Goal: Task Accomplishment & Management: Manage account settings

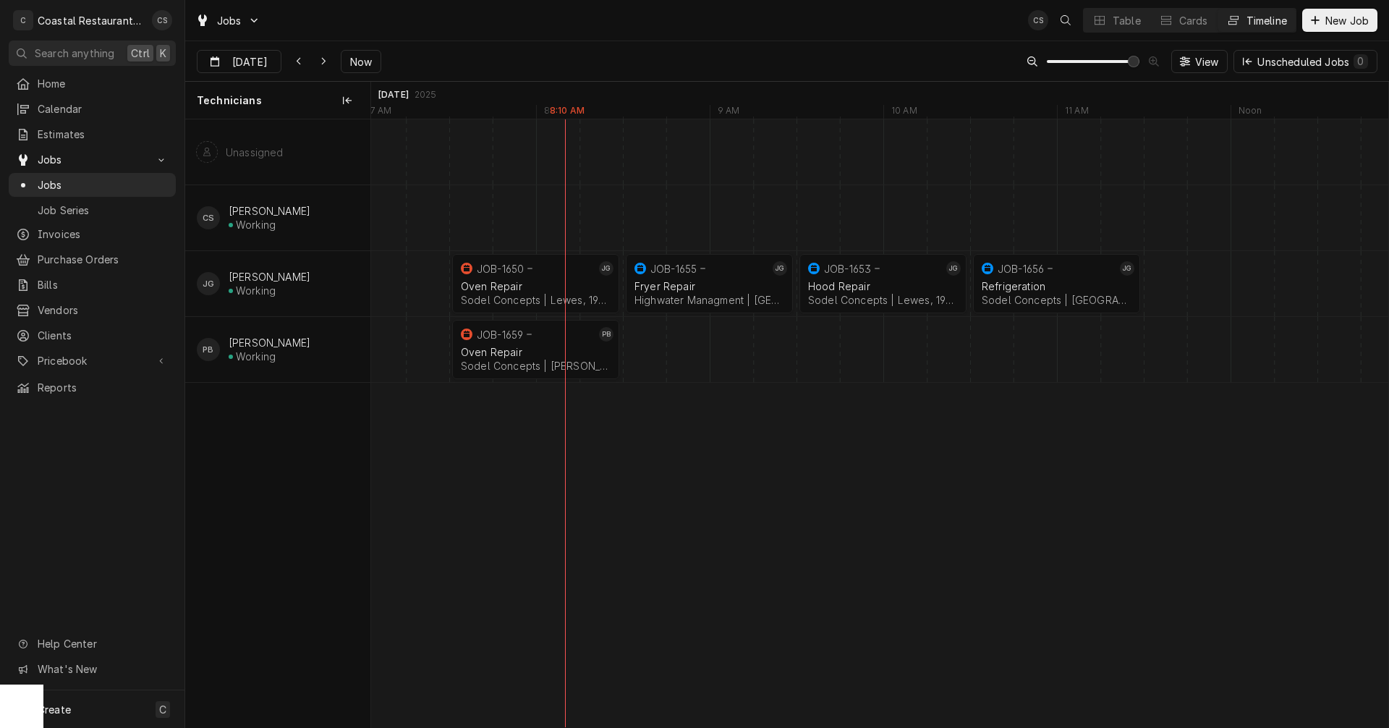
scroll to position [0, 19910]
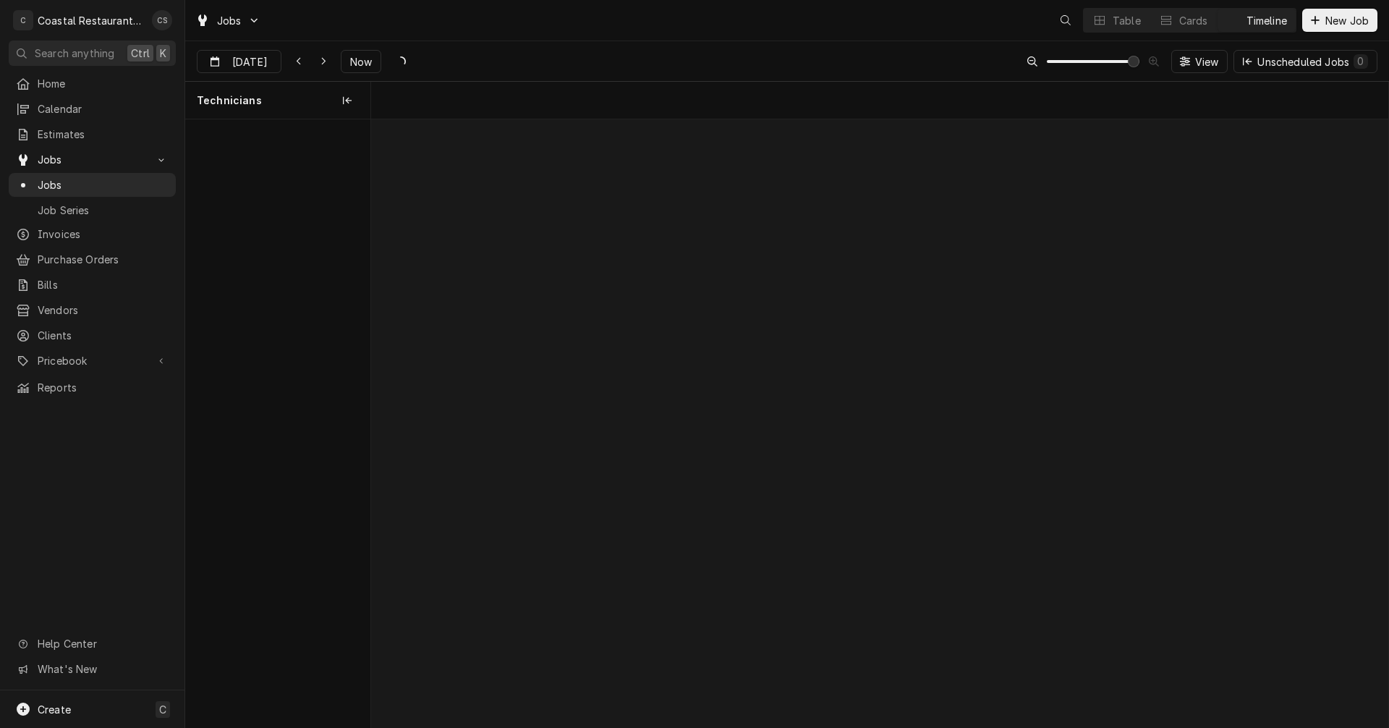
scroll to position [0, 20170]
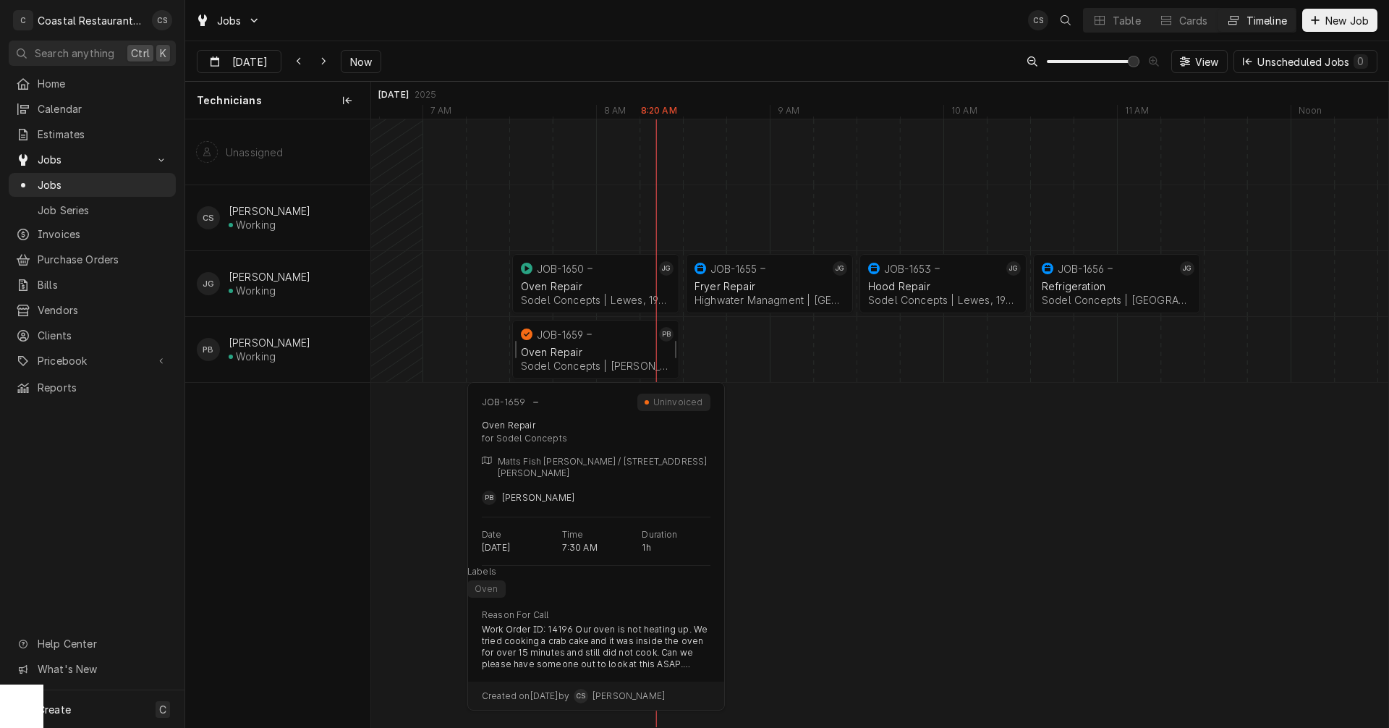
click at [568, 345] on div "Oven Repair Sodel Concepts | [PERSON_NAME][GEOGRAPHIC_DATA], 19930" at bounding box center [595, 359] width 155 height 32
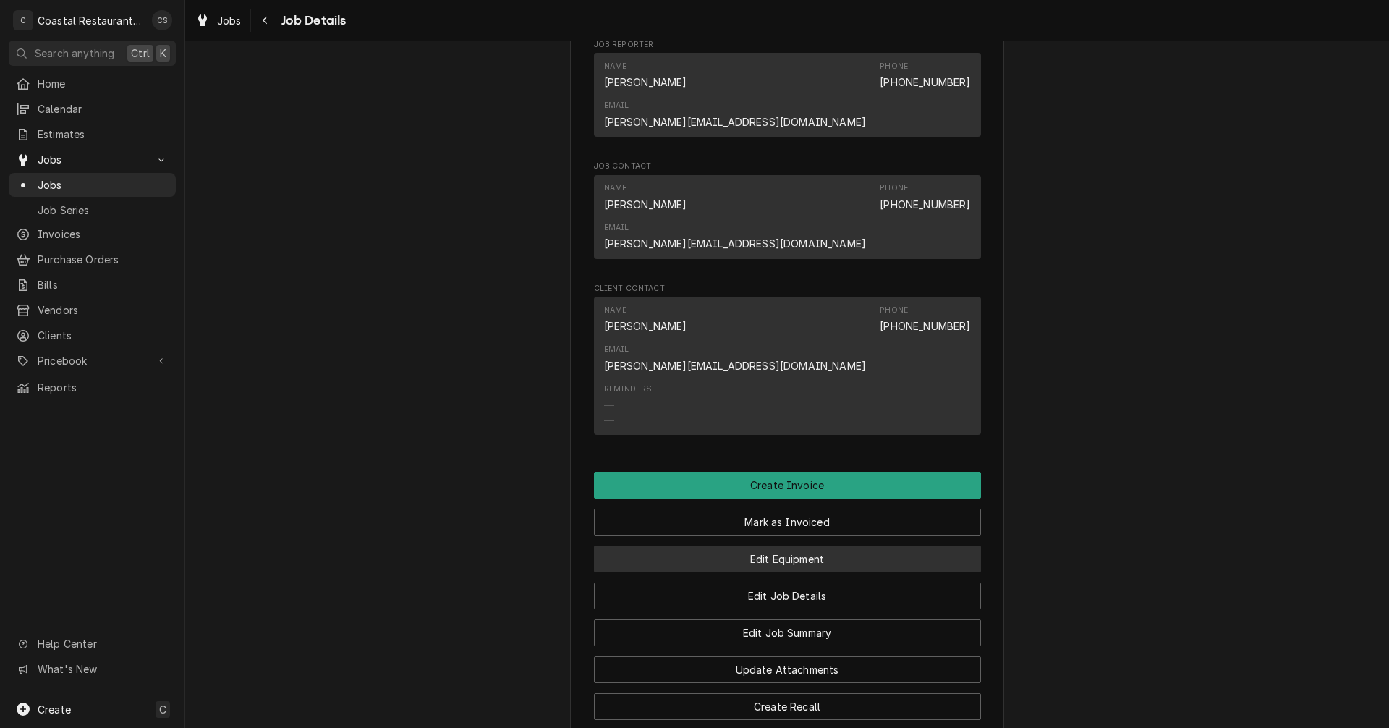
scroll to position [1157, 0]
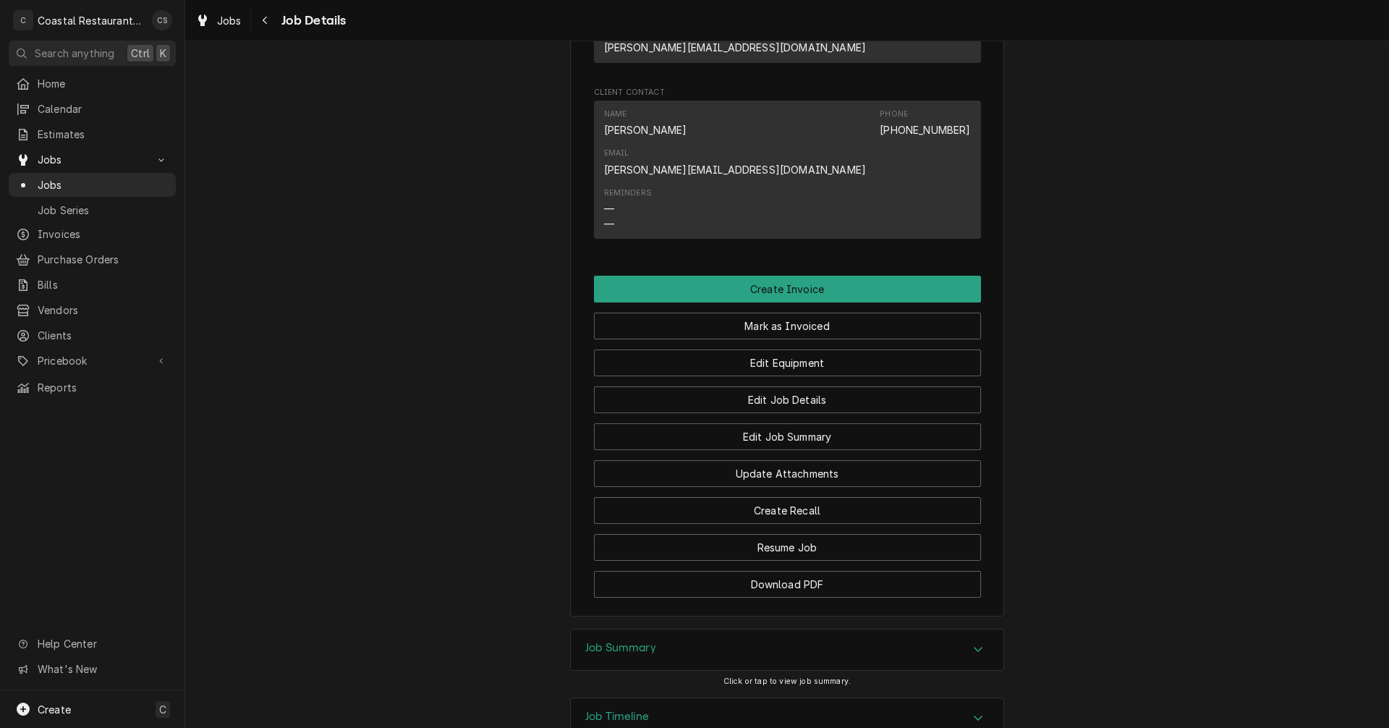
click at [631, 641] on h3 "Job Summary" at bounding box center [620, 648] width 71 height 14
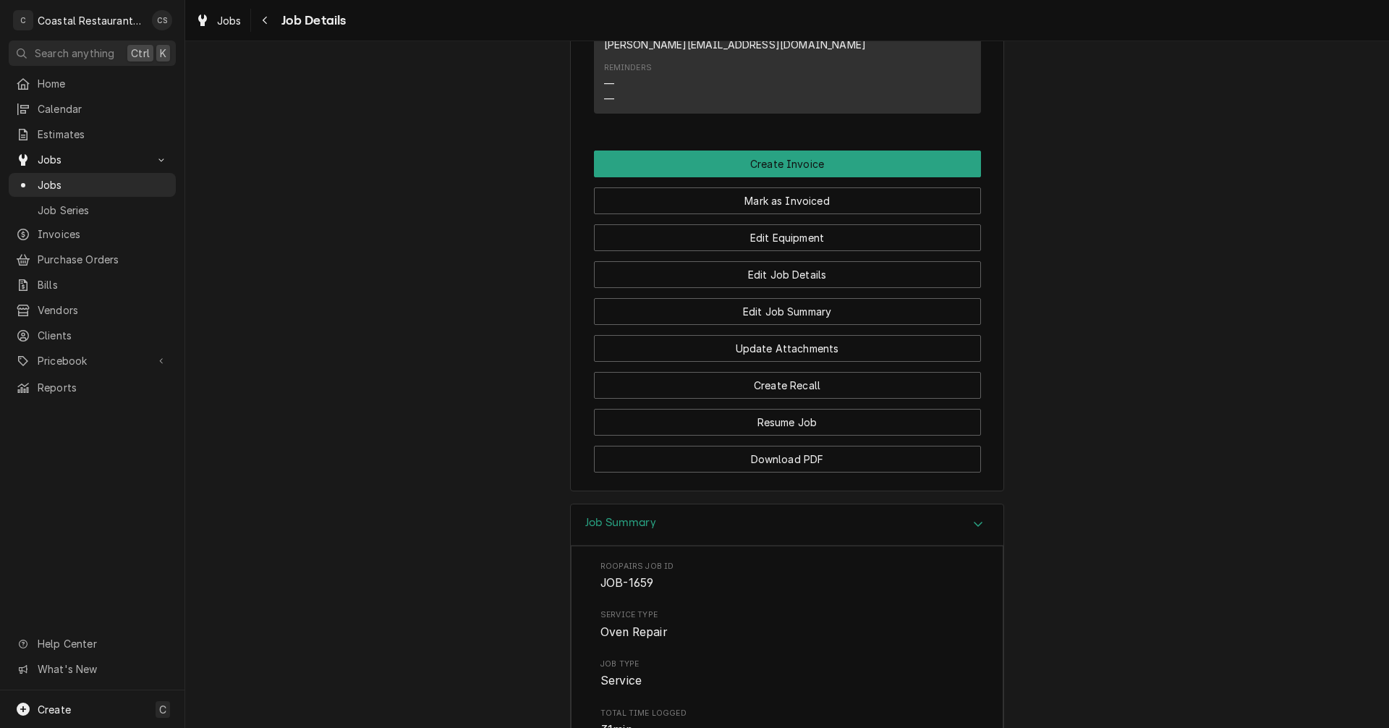
scroll to position [1108, 0]
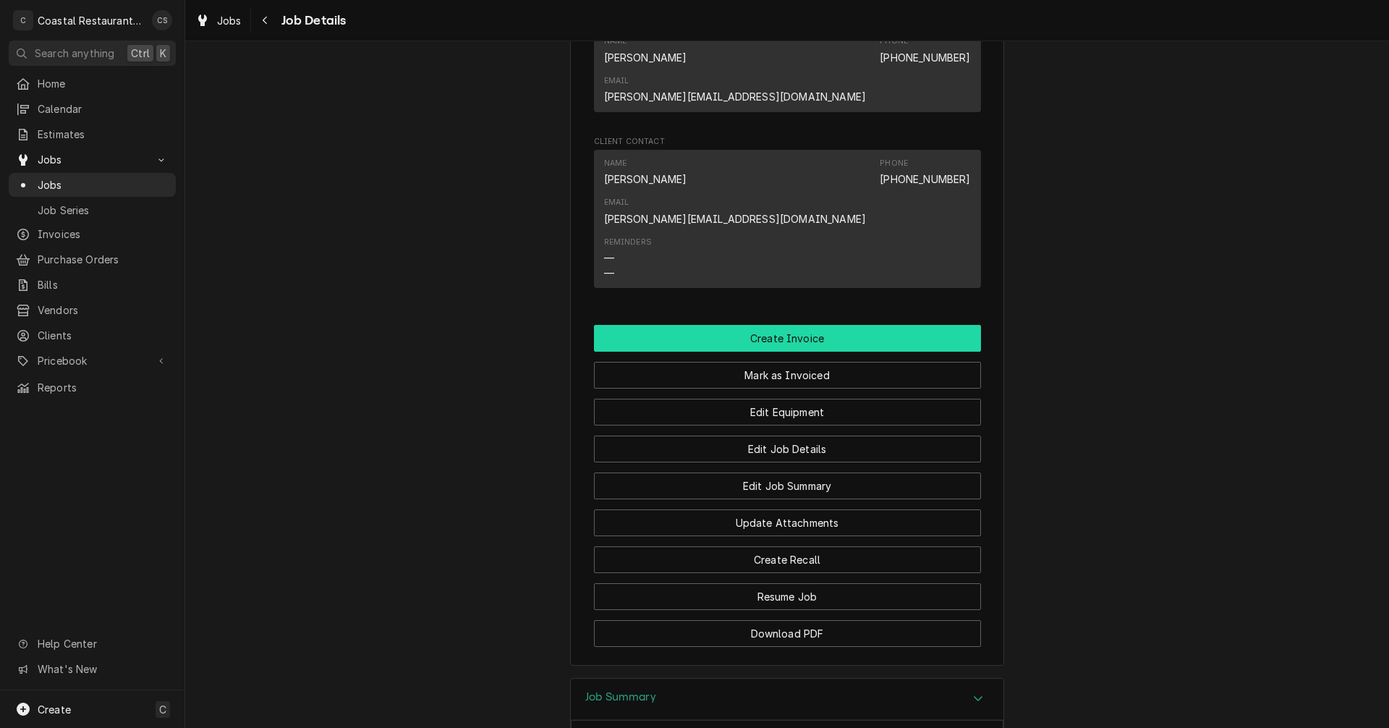
click at [796, 325] on button "Create Invoice" at bounding box center [787, 338] width 387 height 27
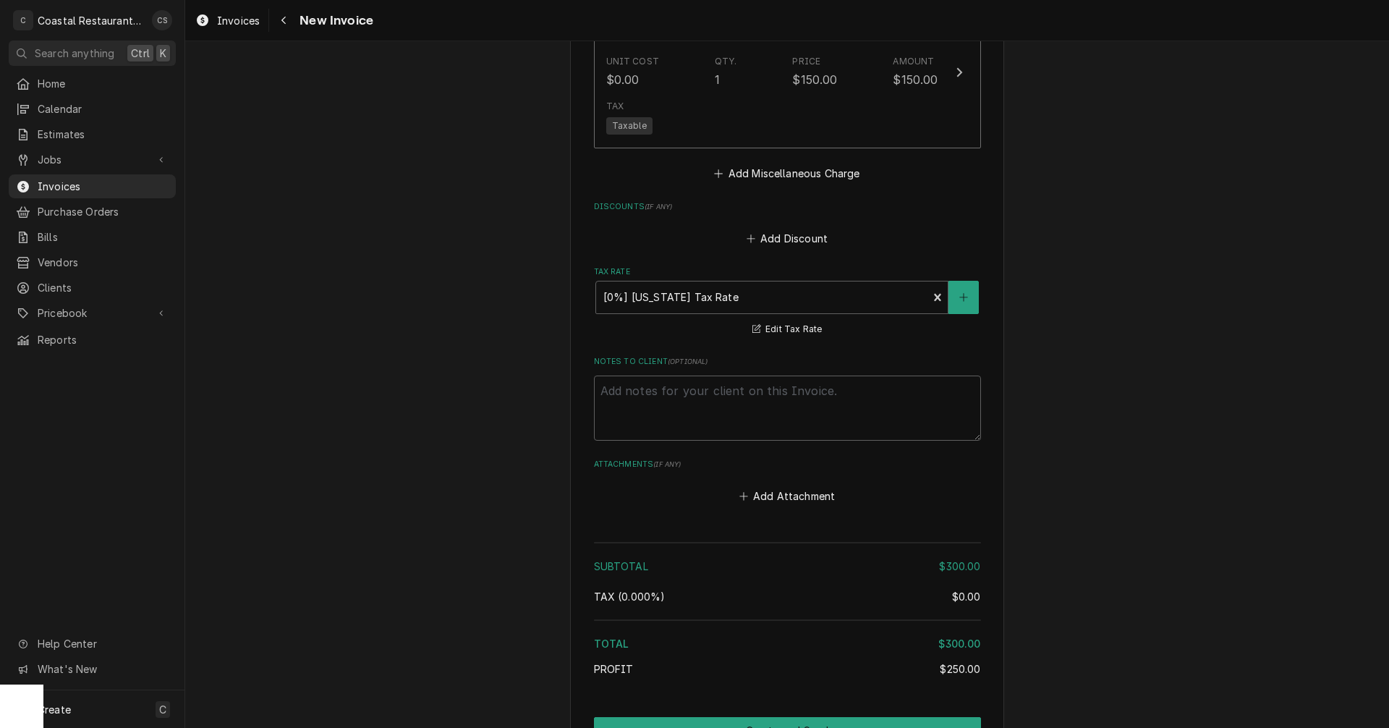
scroll to position [1978, 0]
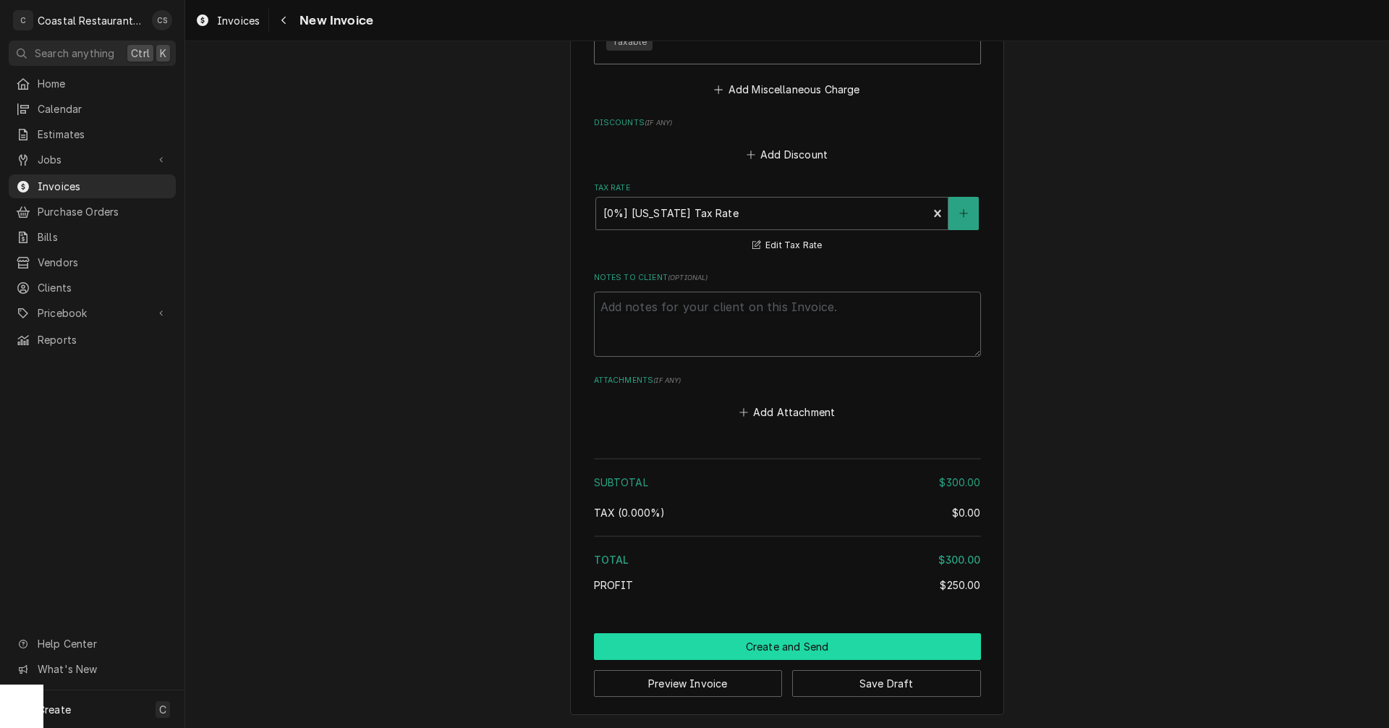
click at [785, 647] on button "Create and Send" at bounding box center [787, 646] width 387 height 27
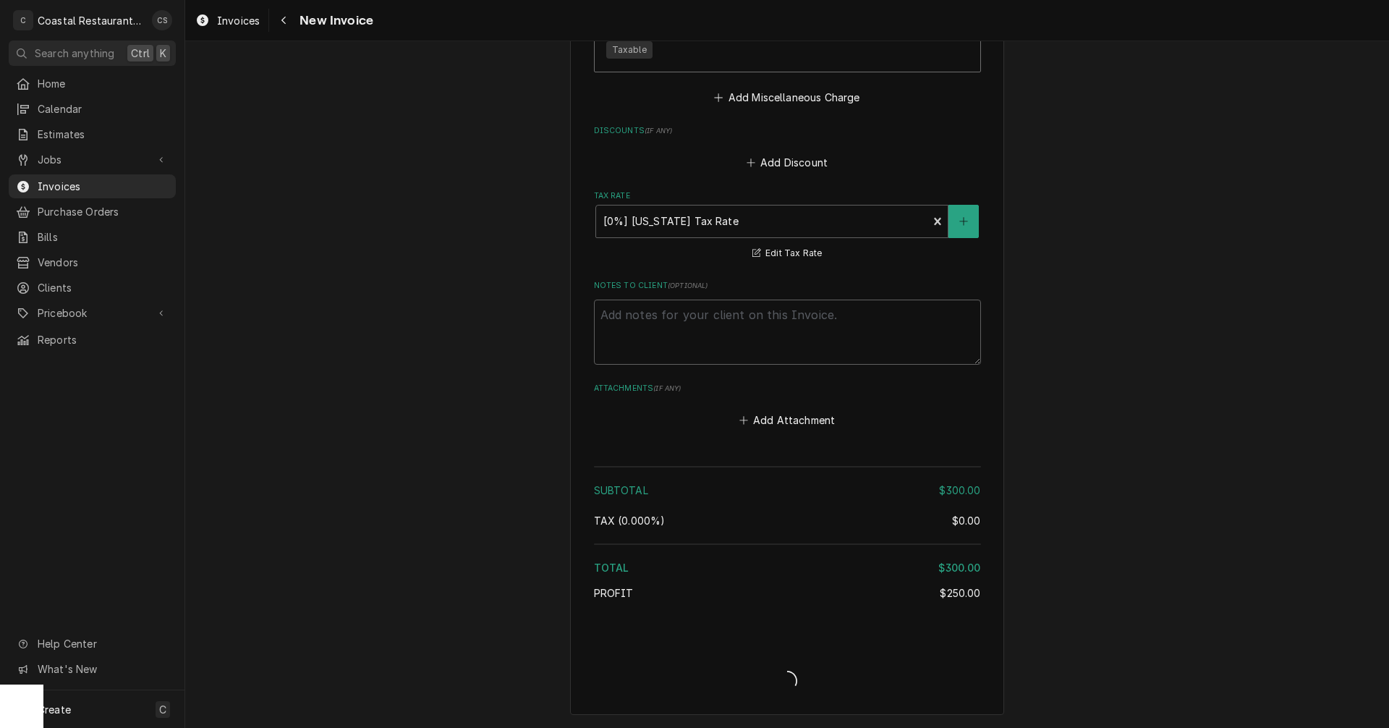
type textarea "x"
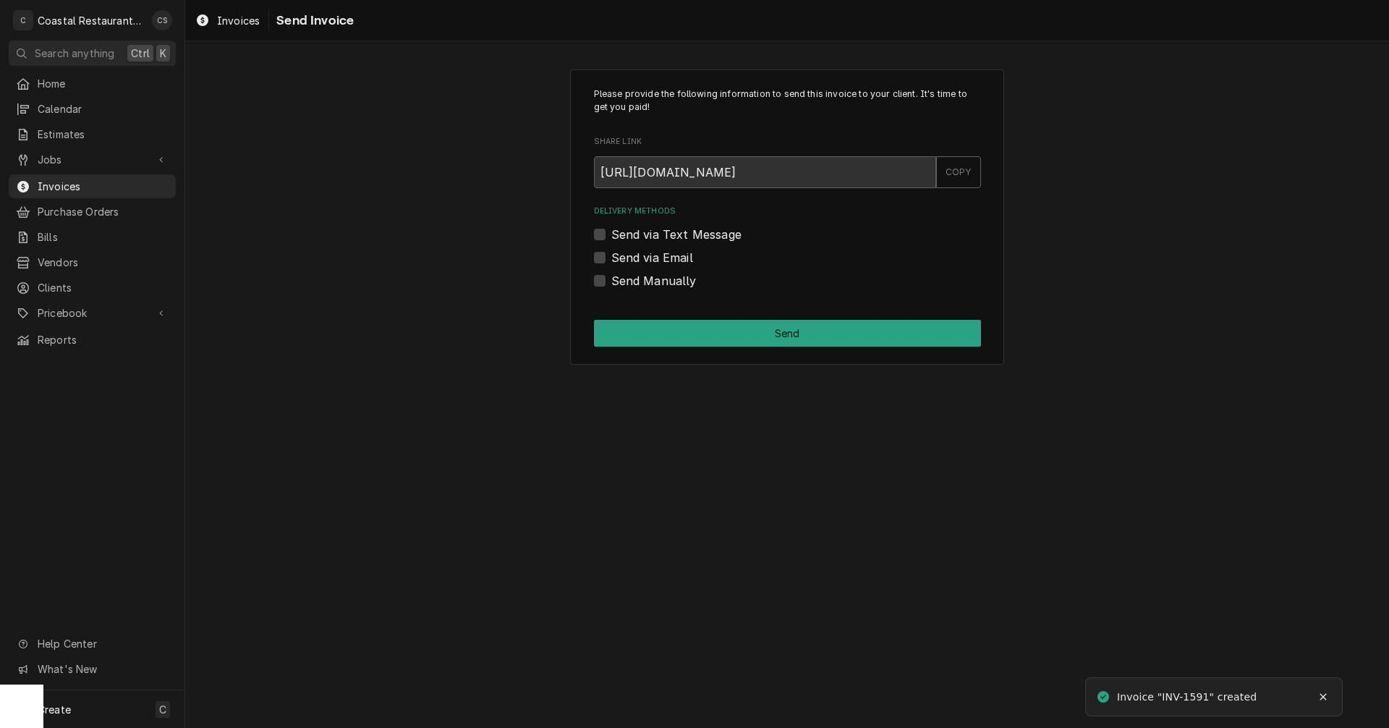
click at [611, 256] on label "Send via Email" at bounding box center [652, 257] width 82 height 17
click at [611, 256] on input "Send via Email" at bounding box center [804, 265] width 387 height 32
checkbox input "true"
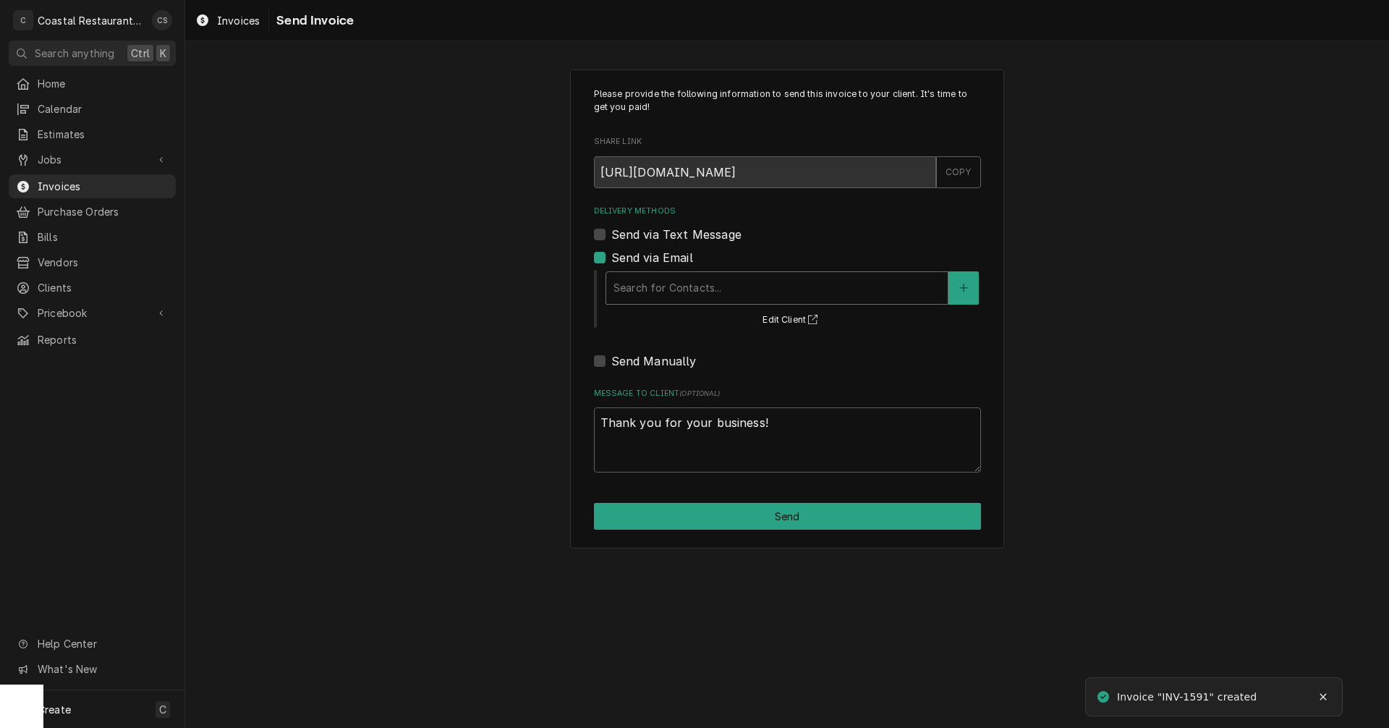
click at [664, 292] on div "Delivery Methods" at bounding box center [776, 288] width 327 height 26
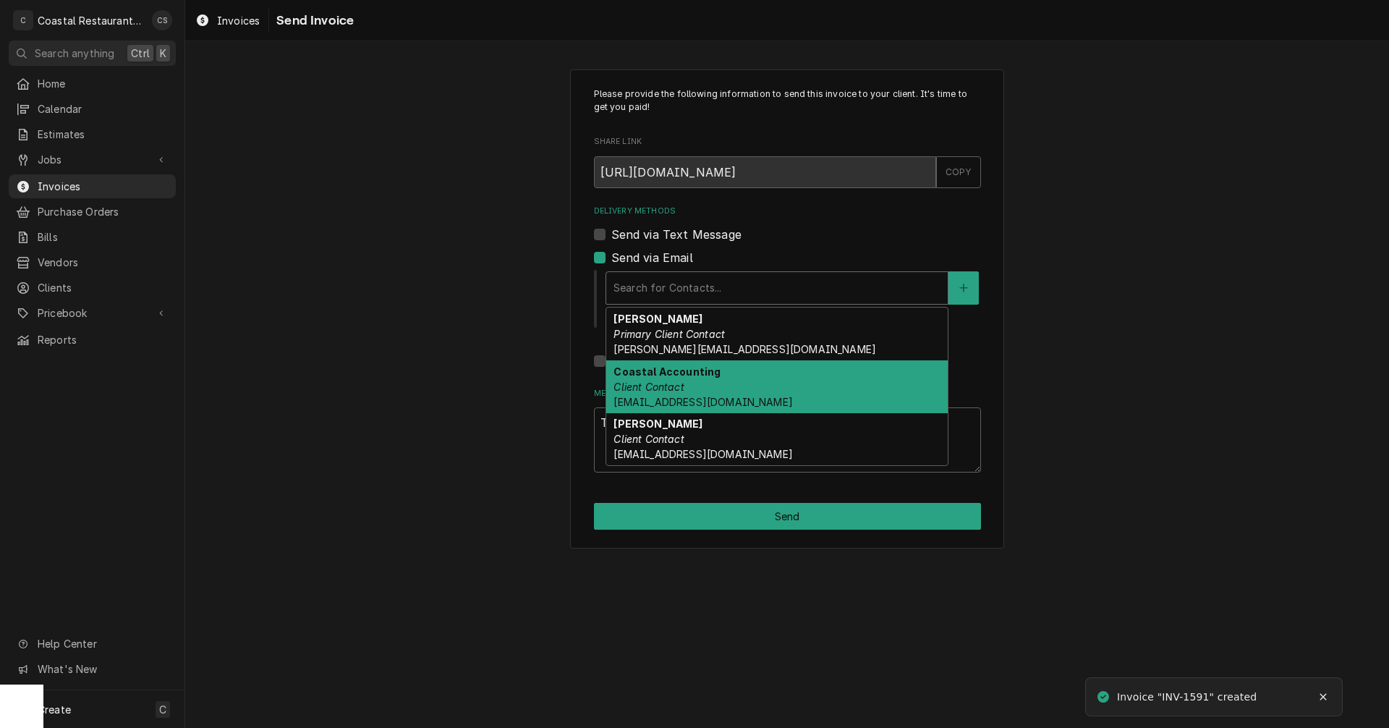
click at [681, 380] on em "Client Contact" at bounding box center [648, 386] width 70 height 12
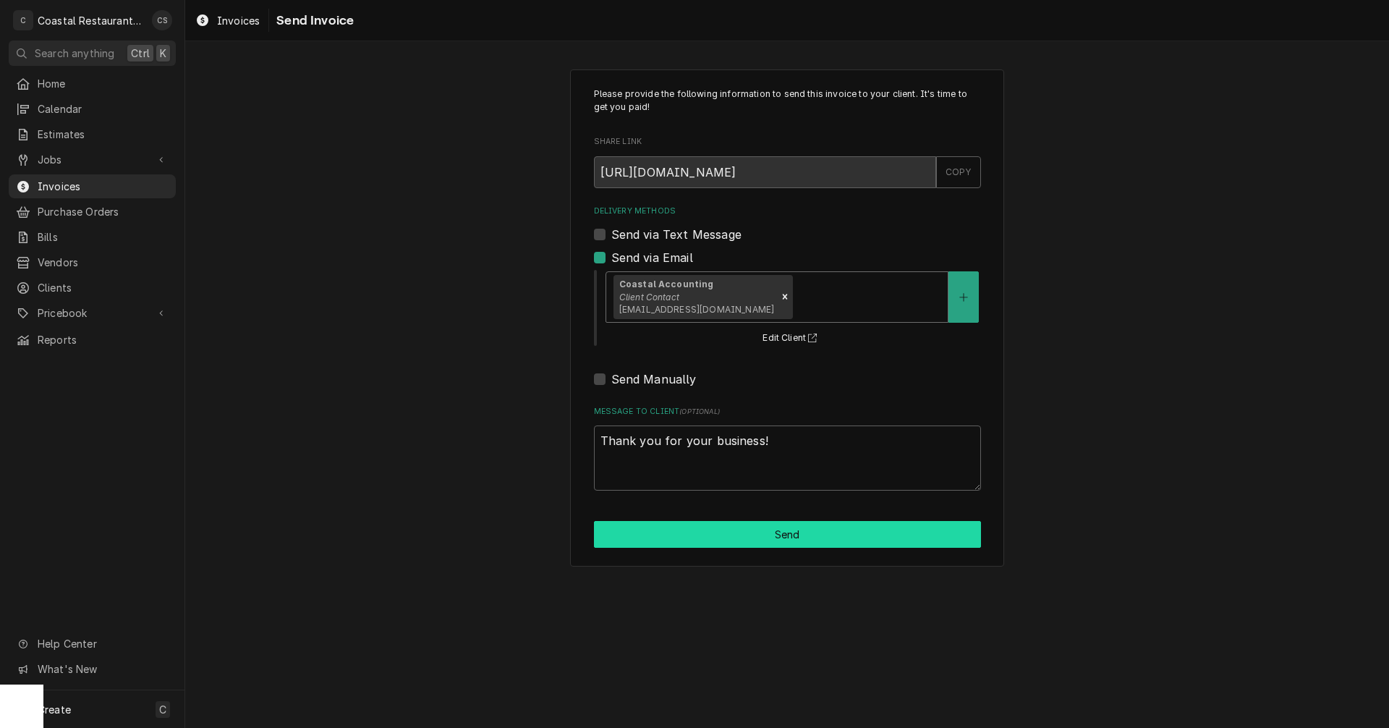
click at [754, 535] on button "Send" at bounding box center [787, 534] width 387 height 27
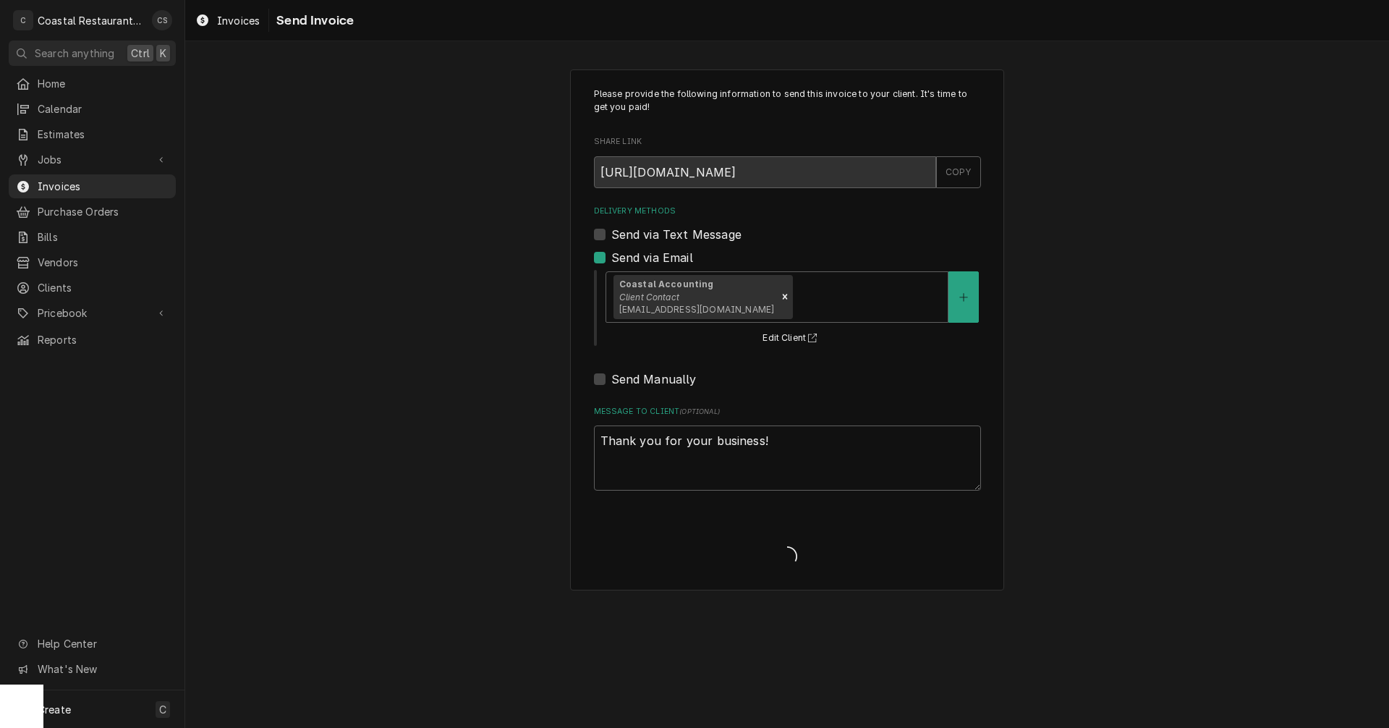
type textarea "x"
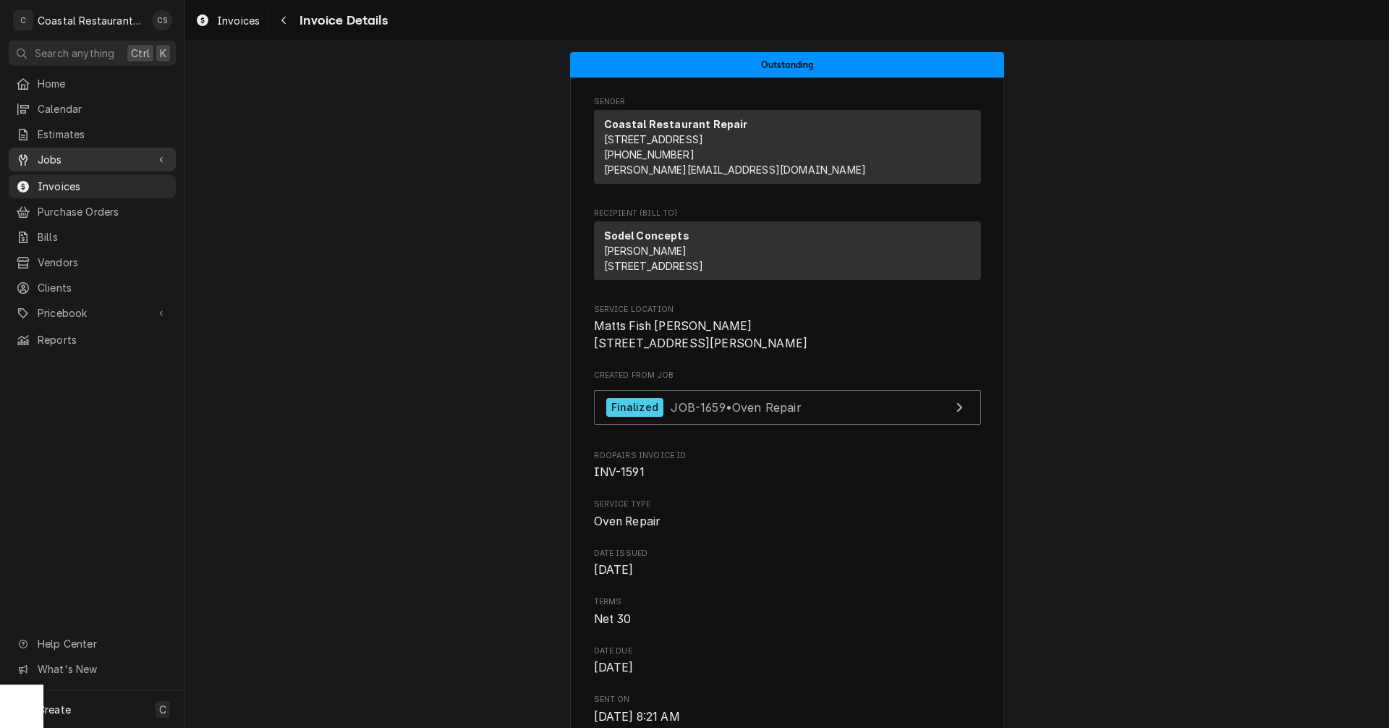
click at [54, 152] on span "Jobs" at bounding box center [92, 159] width 109 height 15
click at [50, 183] on span "Jobs" at bounding box center [103, 184] width 131 height 15
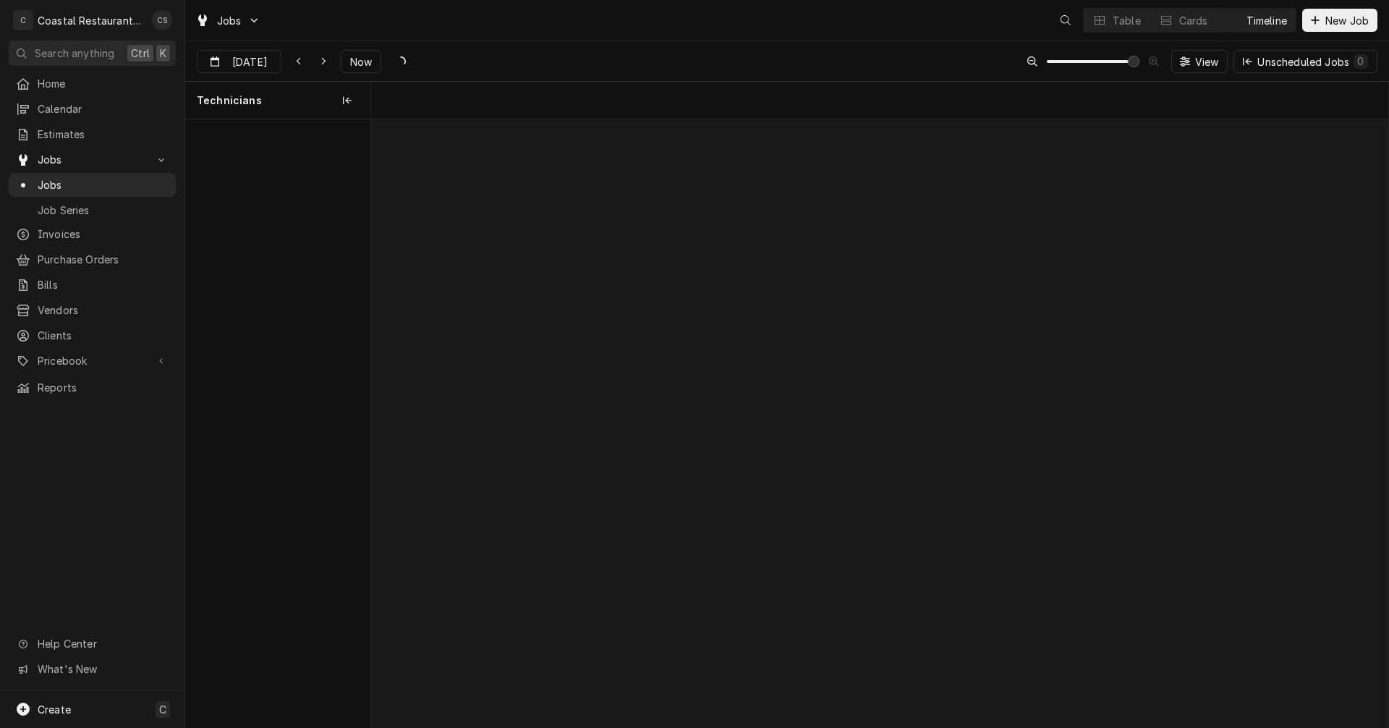
scroll to position [0, 20170]
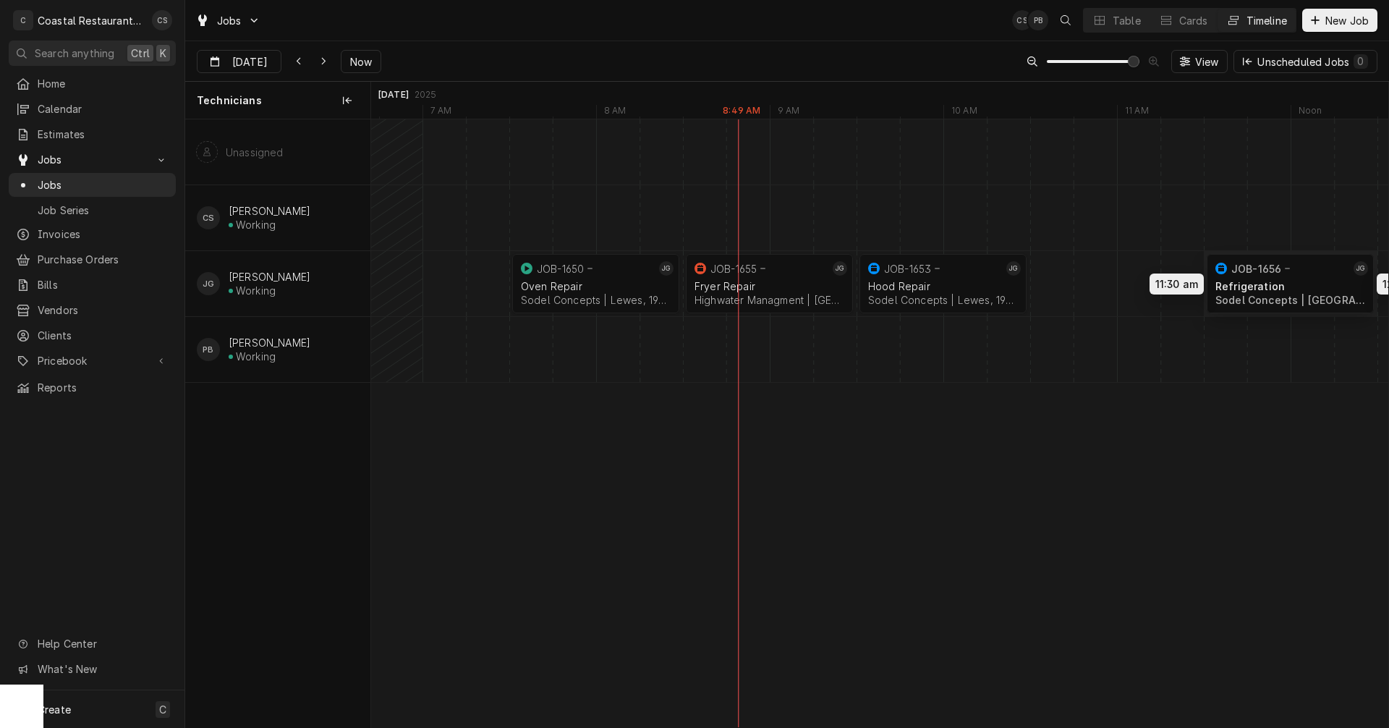
drag, startPoint x: 1101, startPoint y: 281, endPoint x: 1279, endPoint y: 281, distance: 177.9
click at [1279, 281] on div "7:30 AM 8:30 AM JOB-1650 JG Oven Repair Sodel Concepts | [GEOGRAPHIC_DATA], 199…" at bounding box center [879, 423] width 1017 height 608
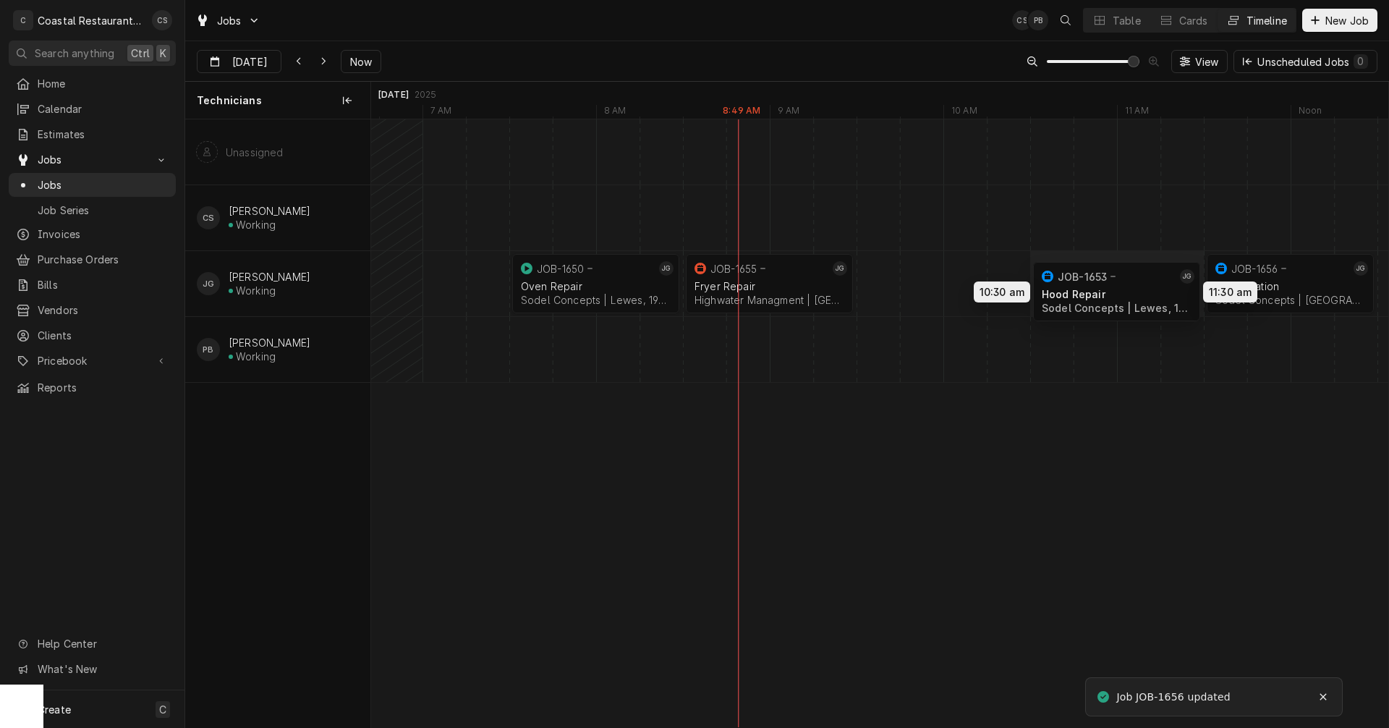
drag, startPoint x: 974, startPoint y: 280, endPoint x: 1156, endPoint y: 287, distance: 181.7
click at [1156, 287] on div "7:30 AM 8:30 AM JOB-1650 JG Oven Repair Sodel Concepts | [GEOGRAPHIC_DATA], 199…" at bounding box center [879, 423] width 1017 height 608
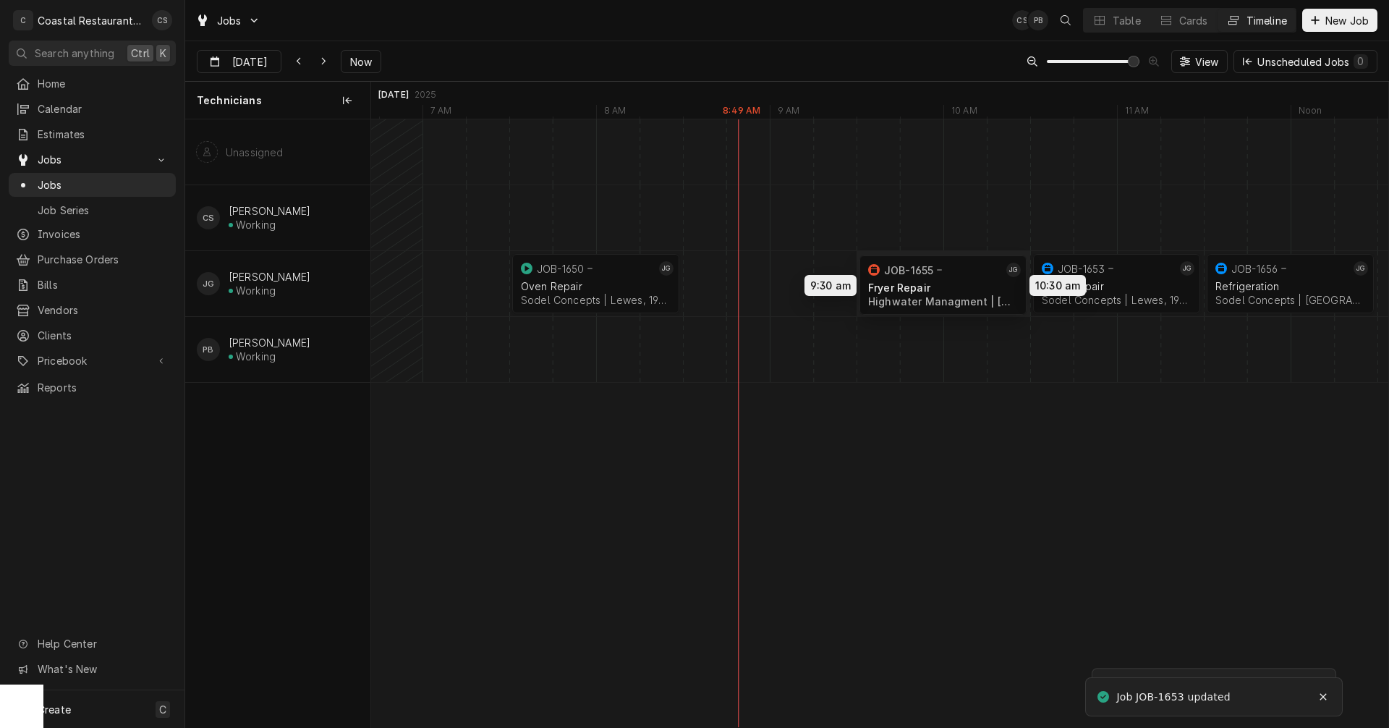
drag, startPoint x: 783, startPoint y: 279, endPoint x: 958, endPoint y: 281, distance: 175.7
click at [958, 281] on div "7:30 AM 8:30 AM JOB-1650 JG Oven Repair Sodel Concepts | [GEOGRAPHIC_DATA], 199…" at bounding box center [879, 423] width 1017 height 608
drag, startPoint x: 673, startPoint y: 278, endPoint x: 837, endPoint y: 282, distance: 164.2
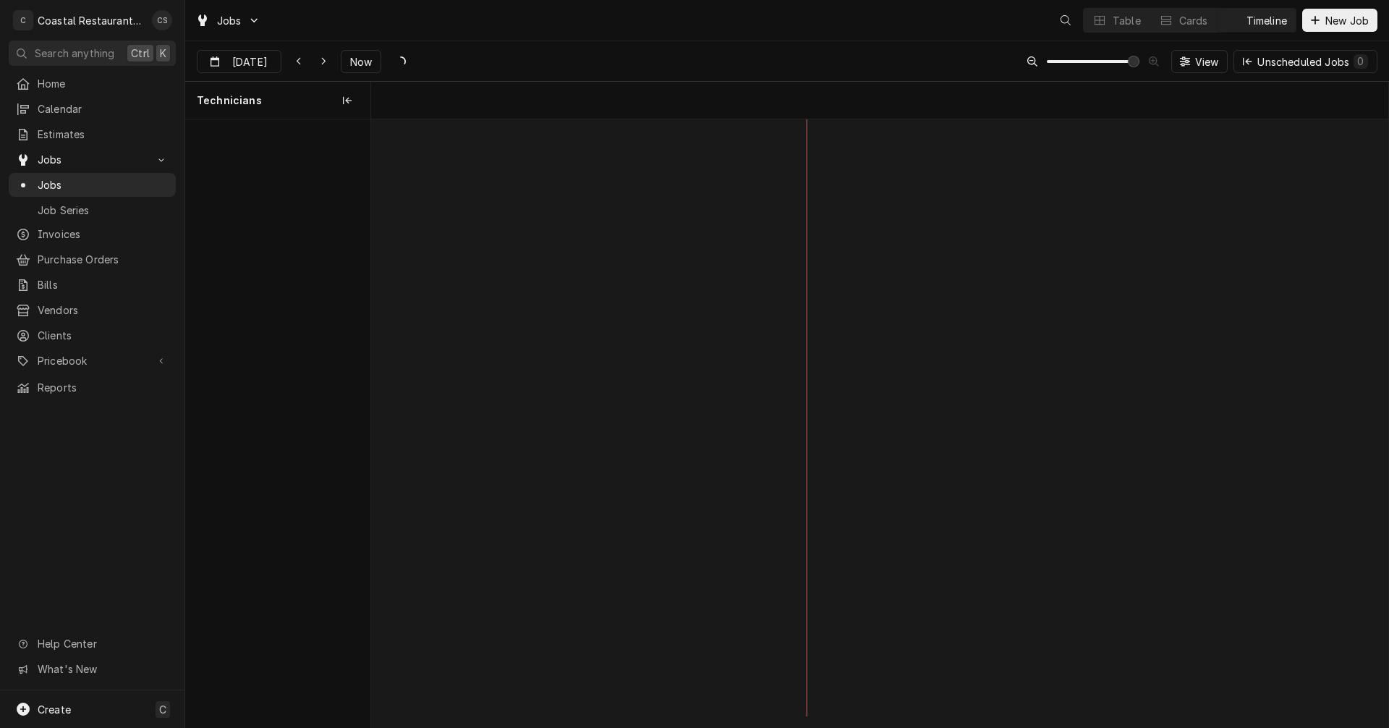
scroll to position [0, 20170]
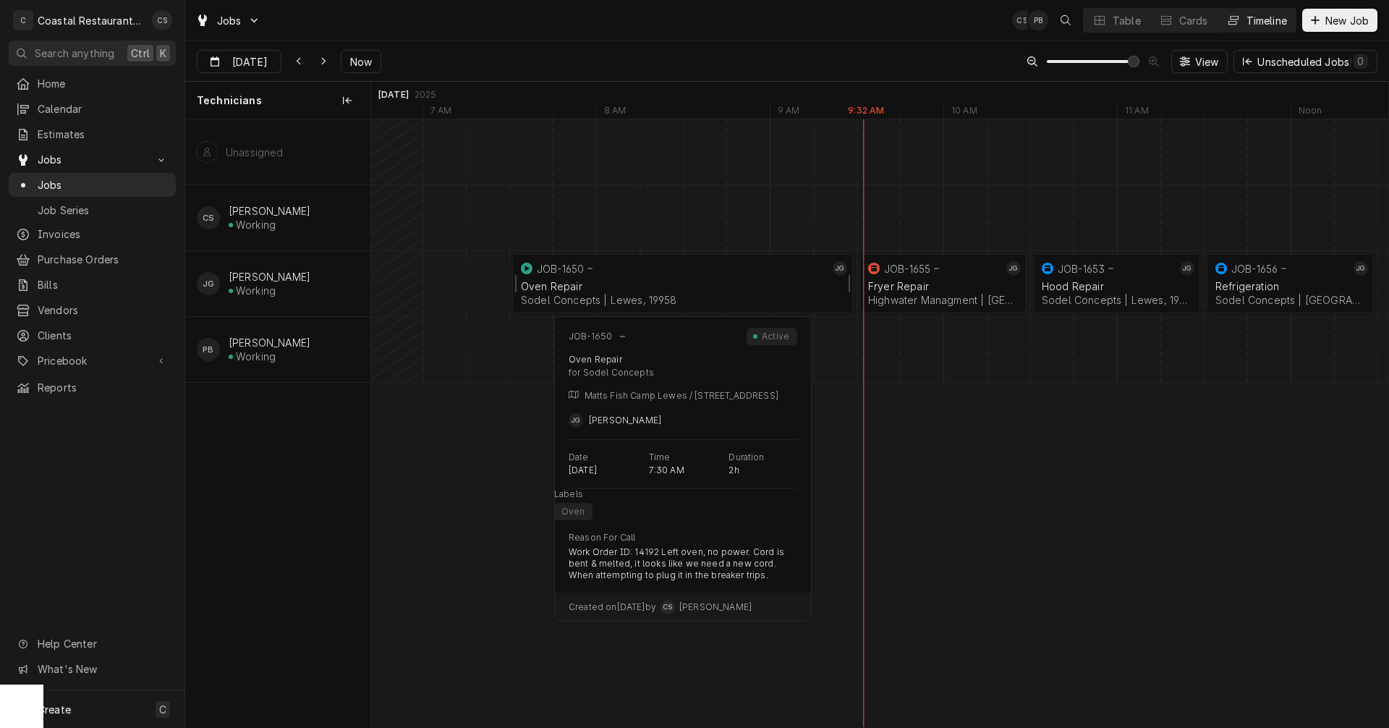
click at [673, 271] on div "JOB-1650" at bounding box center [673, 268] width 311 height 17
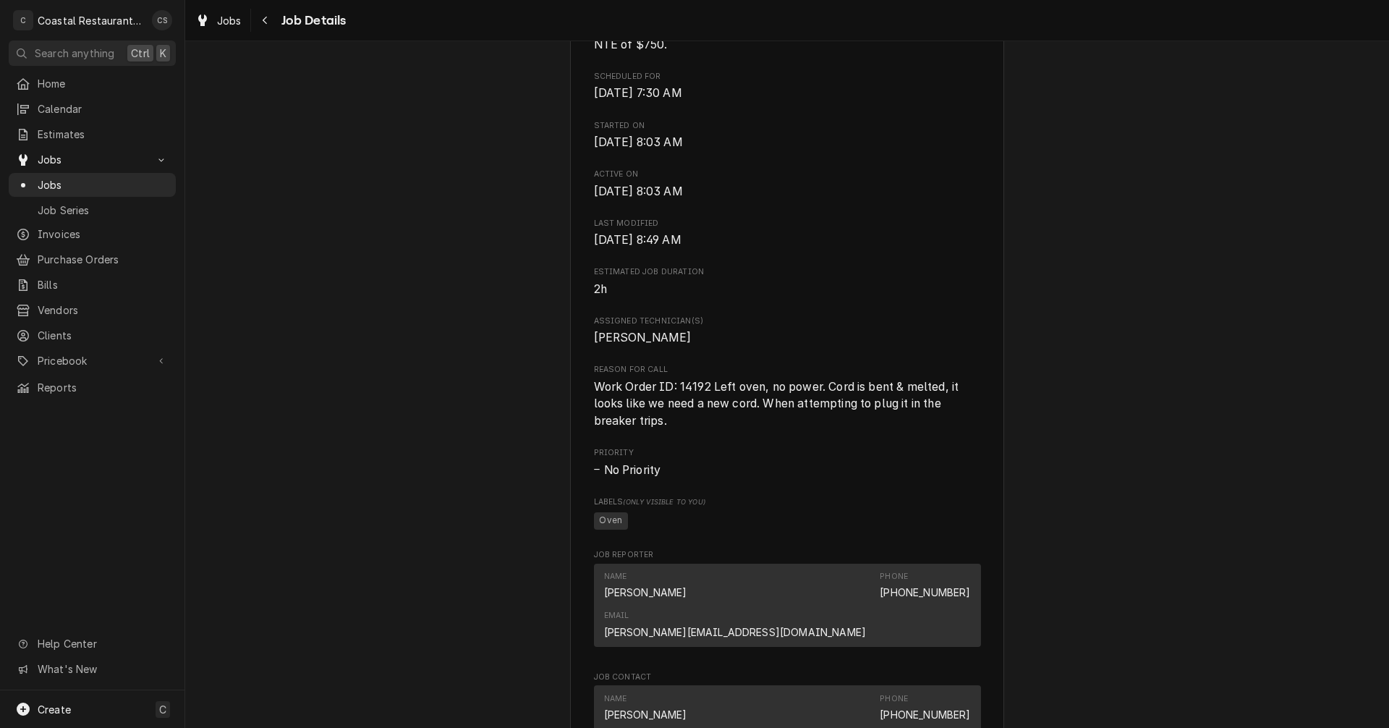
scroll to position [796, 0]
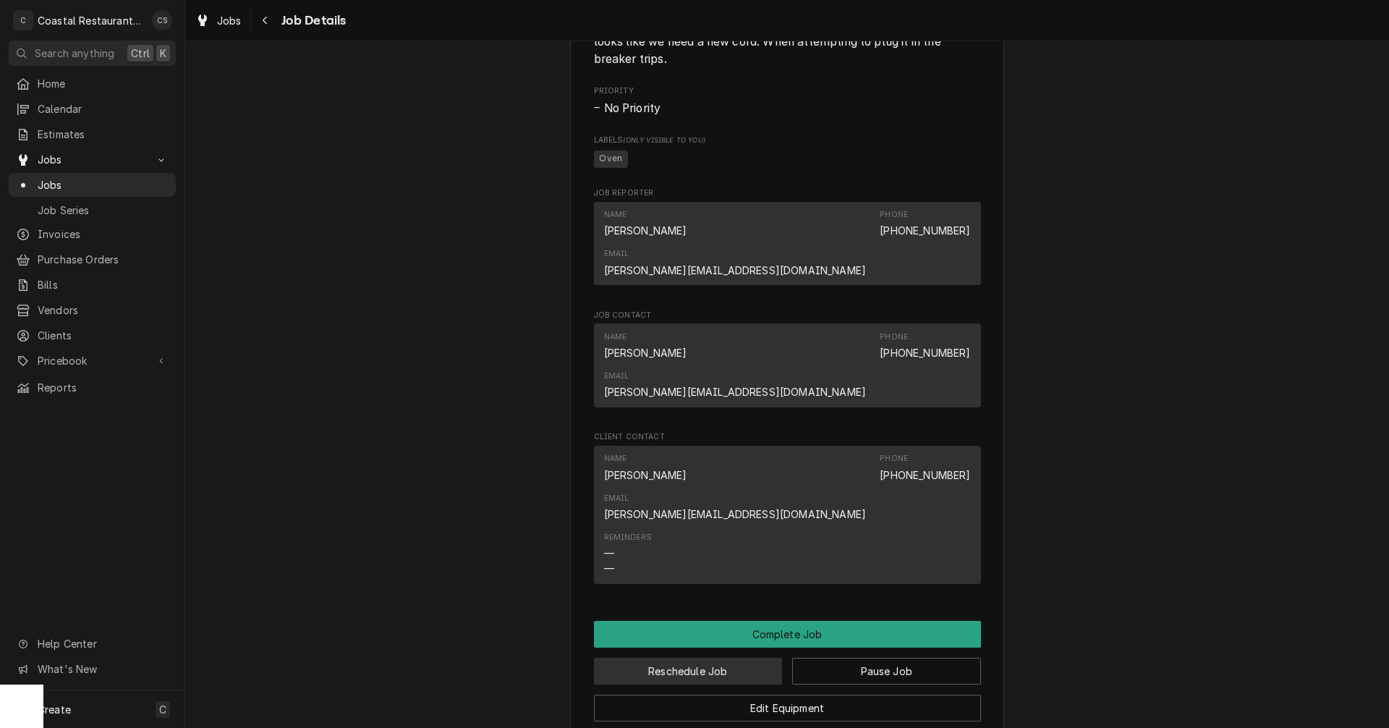
click at [708, 657] on button "Reschedule Job" at bounding box center [688, 670] width 189 height 27
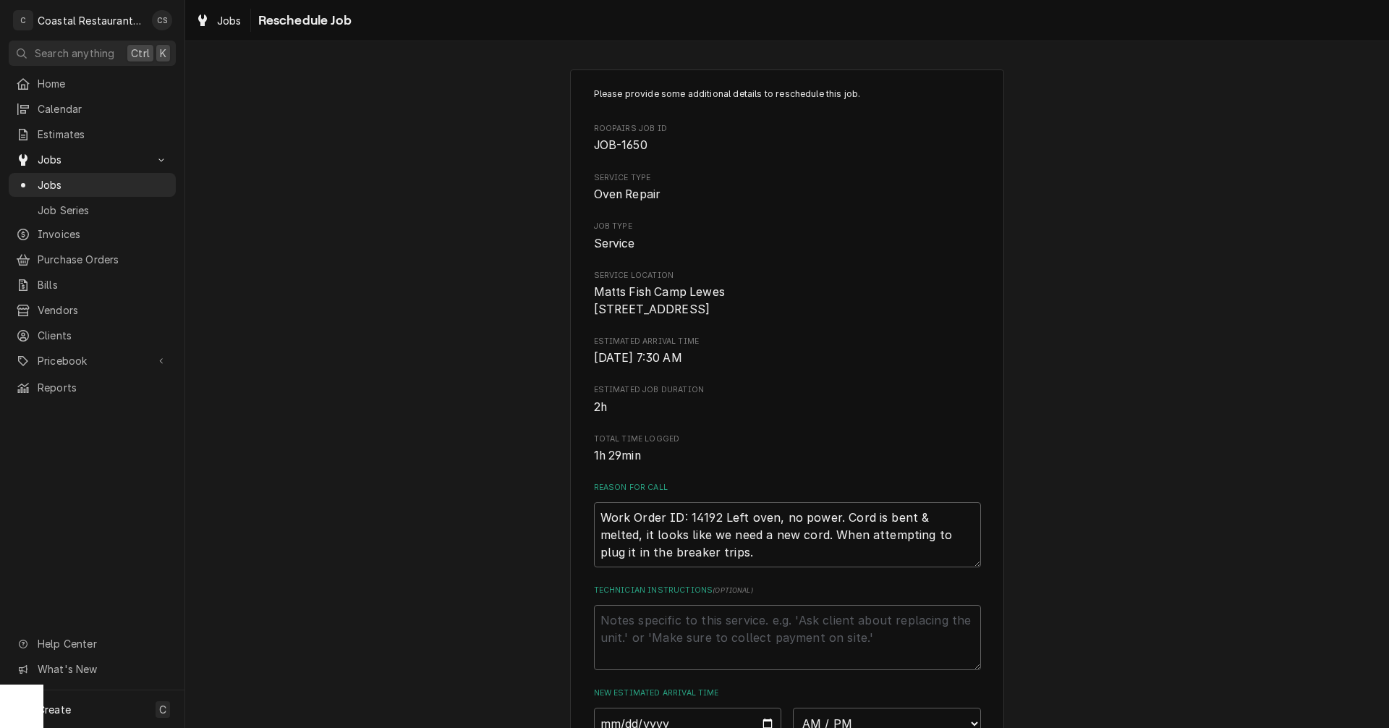
scroll to position [289, 0]
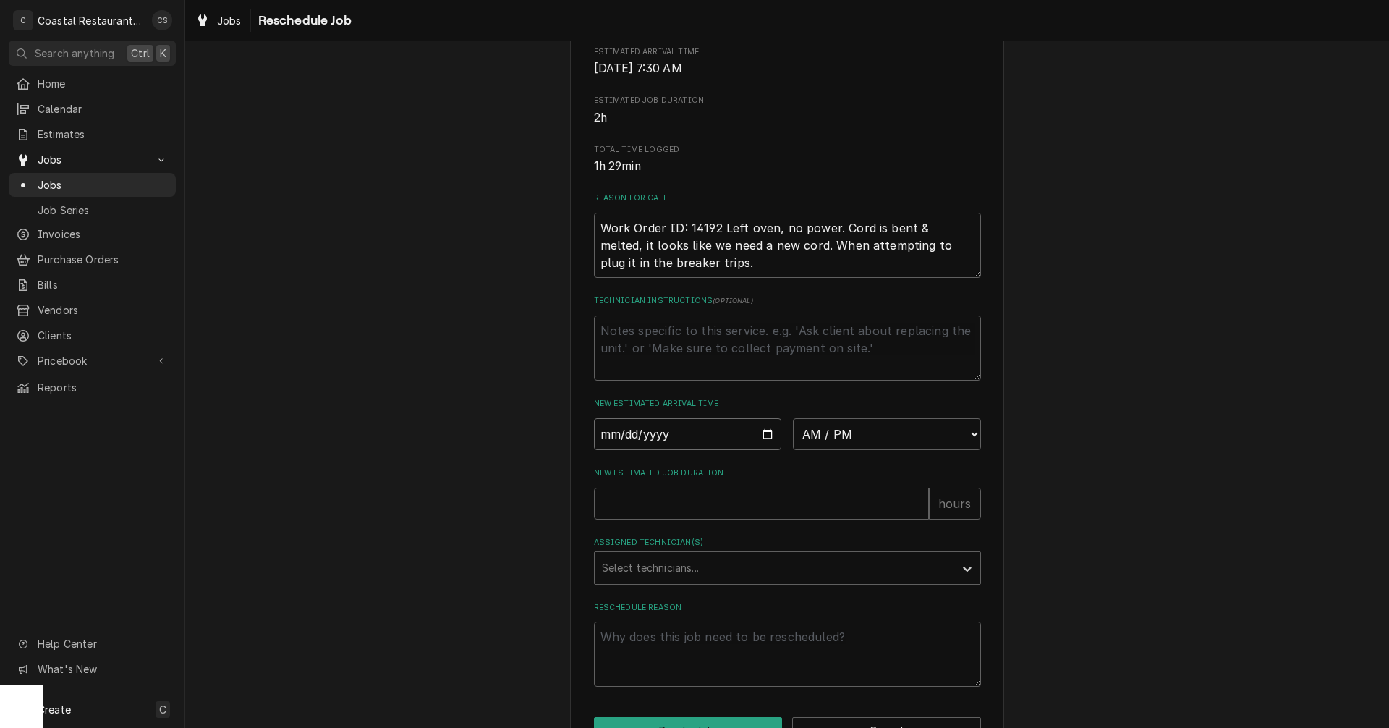
click at [760, 450] on input "Date" at bounding box center [688, 434] width 188 height 32
type textarea "x"
type input "2025-09-17"
click at [819, 450] on select "AM / PM 6:00 AM 6:15 AM 6:30 AM 6:45 AM 7:00 AM 7:15 AM 7:30 AM 7:45 AM 8:00 AM…" at bounding box center [887, 434] width 188 height 32
select select "07:00:00"
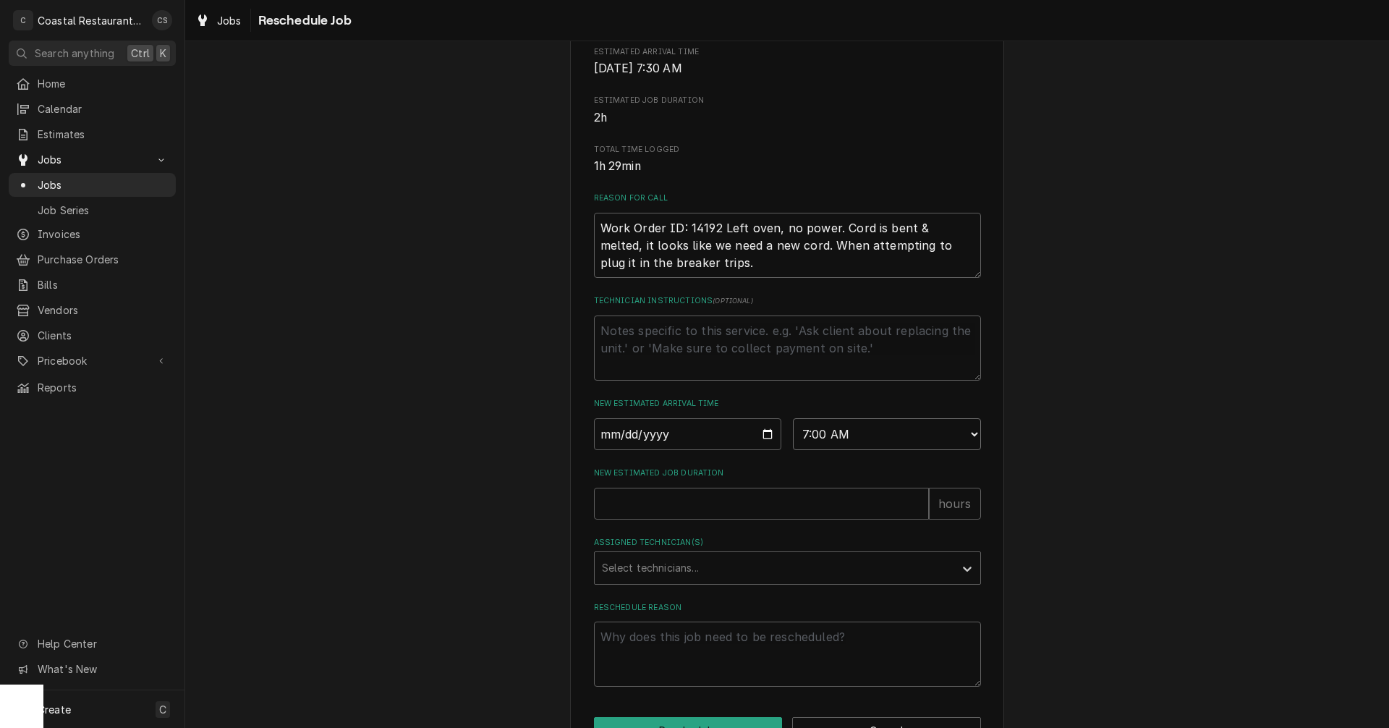
click at [793, 435] on select "AM / PM 6:00 AM 6:15 AM 6:30 AM 6:45 AM 7:00 AM 7:15 AM 7:30 AM 7:45 AM 8:00 AM…" at bounding box center [887, 434] width 188 height 32
click at [681, 519] on input "New Estimated Job Duration" at bounding box center [761, 503] width 335 height 32
type textarea "x"
type input "2"
click at [684, 580] on div "Assigned Technician(s)" at bounding box center [774, 568] width 345 height 26
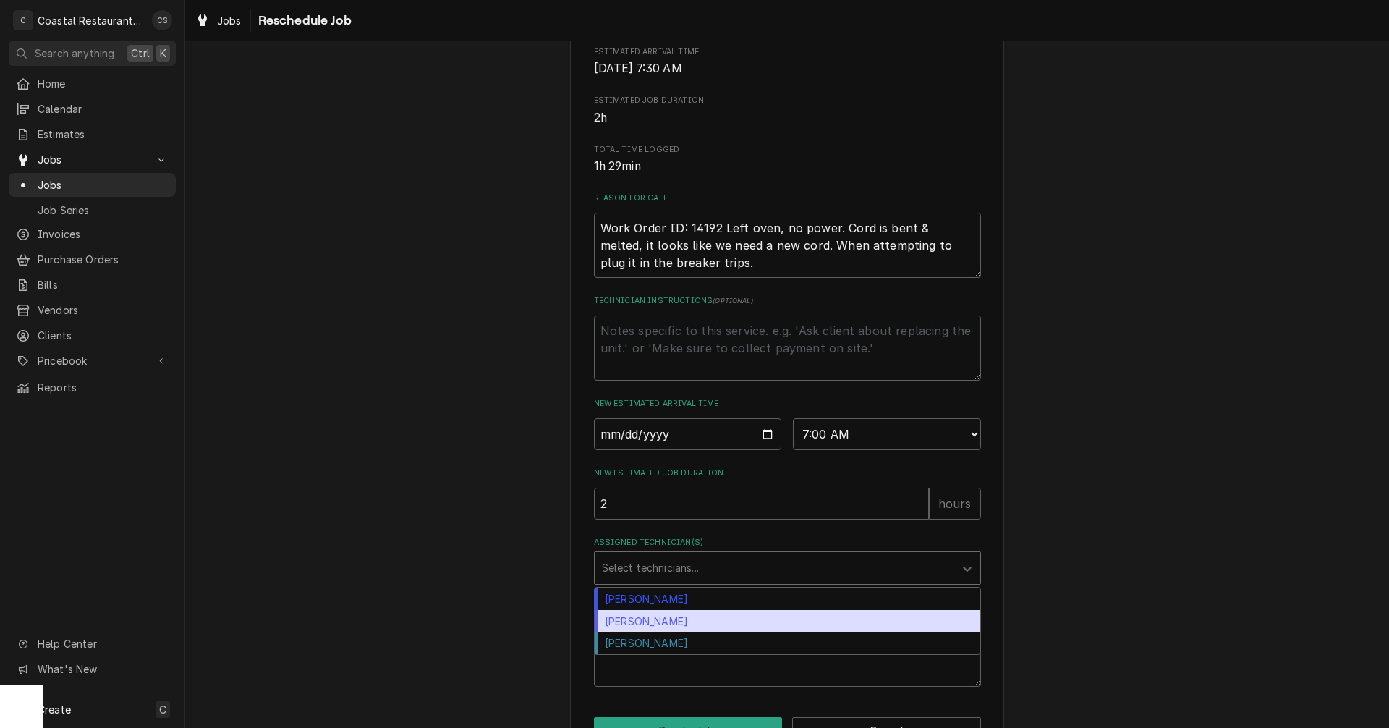
click at [654, 632] on div "[PERSON_NAME]" at bounding box center [786, 621] width 385 height 22
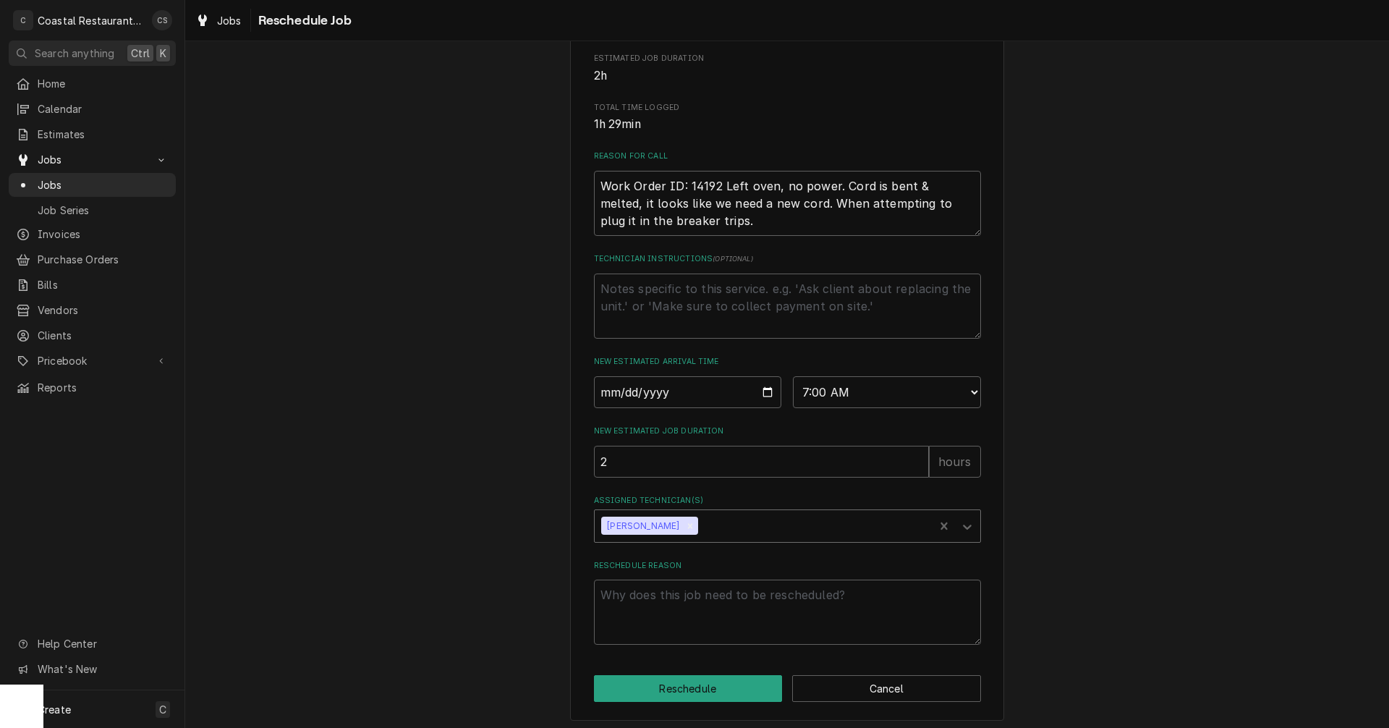
scroll to position [354, 0]
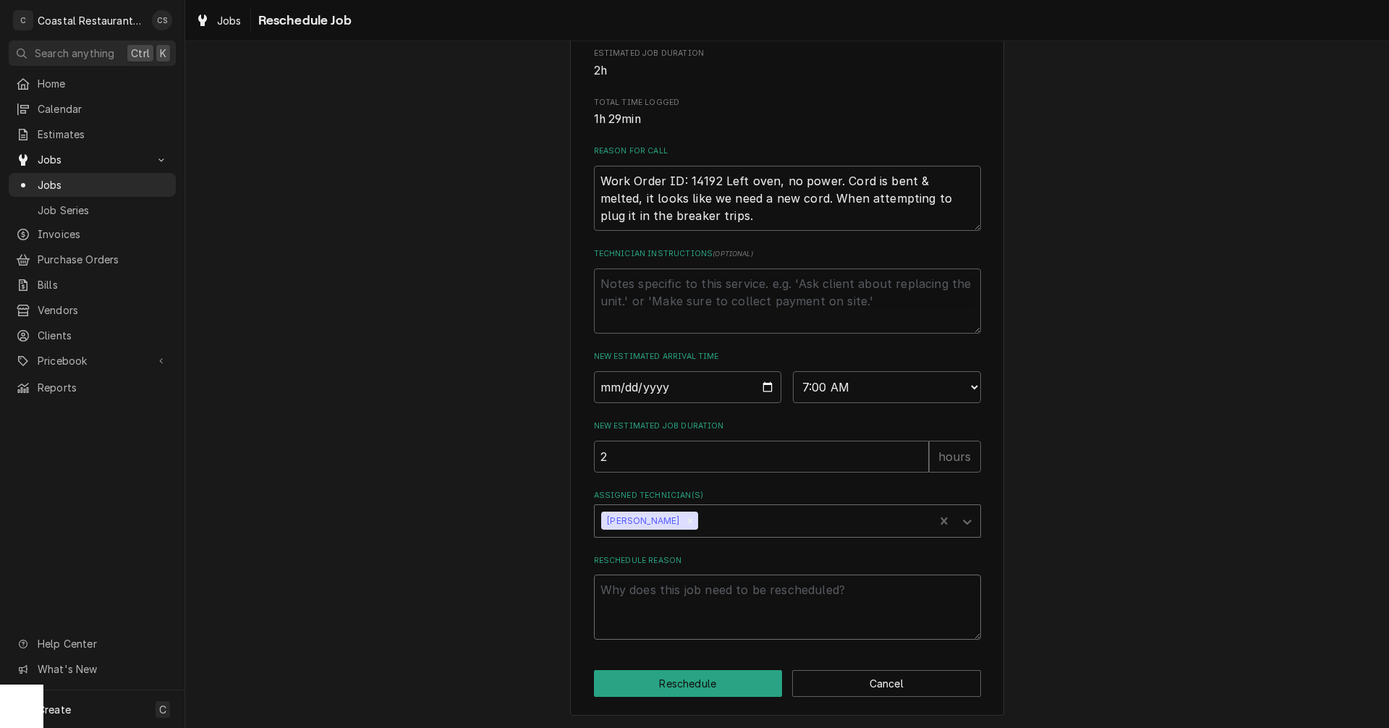
click at [661, 587] on textarea "Reschedule Reason" at bounding box center [787, 606] width 387 height 65
type textarea "x"
type textarea "m"
type textarea "x"
type textarea "mo"
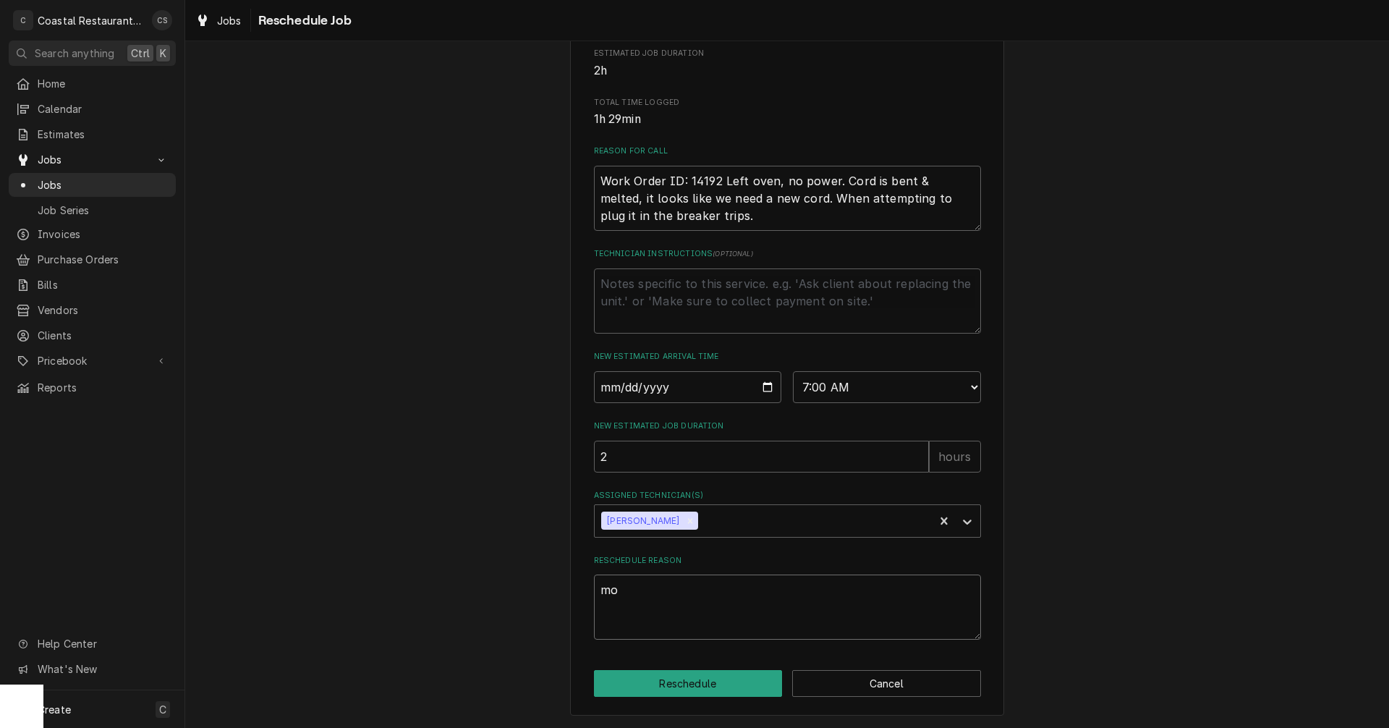
type textarea "x"
type textarea "mor"
type textarea "x"
type textarea "more"
type textarea "x"
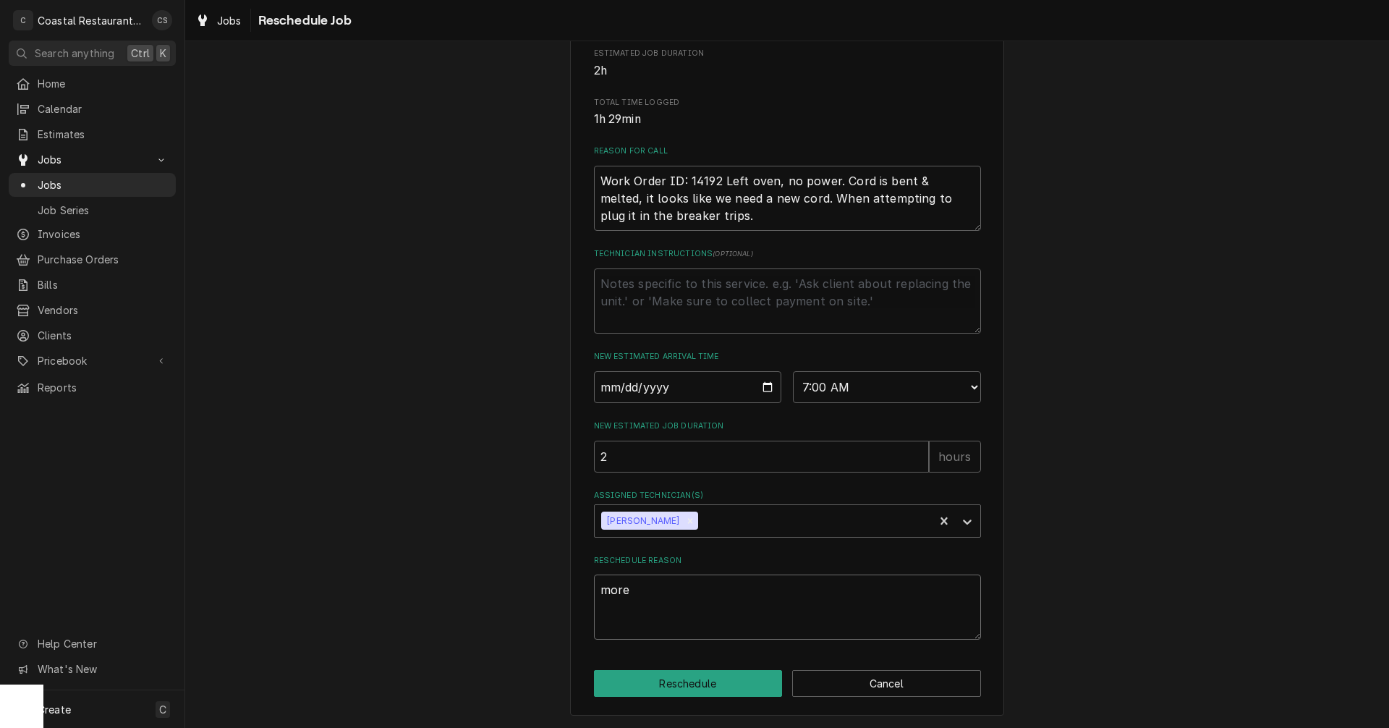
type textarea "more"
type textarea "x"
type textarea "more t"
type textarea "x"
type textarea "more ti"
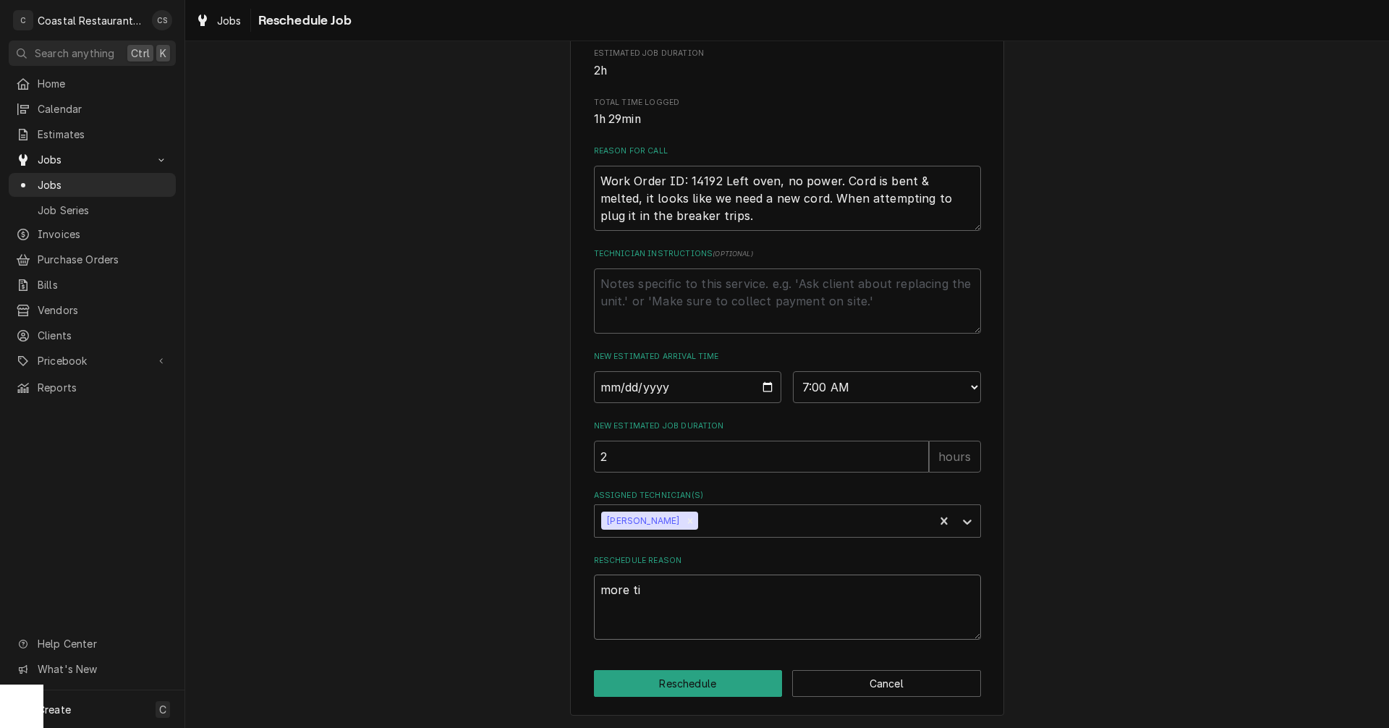
type textarea "x"
type textarea "more tim"
type textarea "x"
type textarea "more time"
click at [670, 685] on button "Reschedule" at bounding box center [688, 683] width 189 height 27
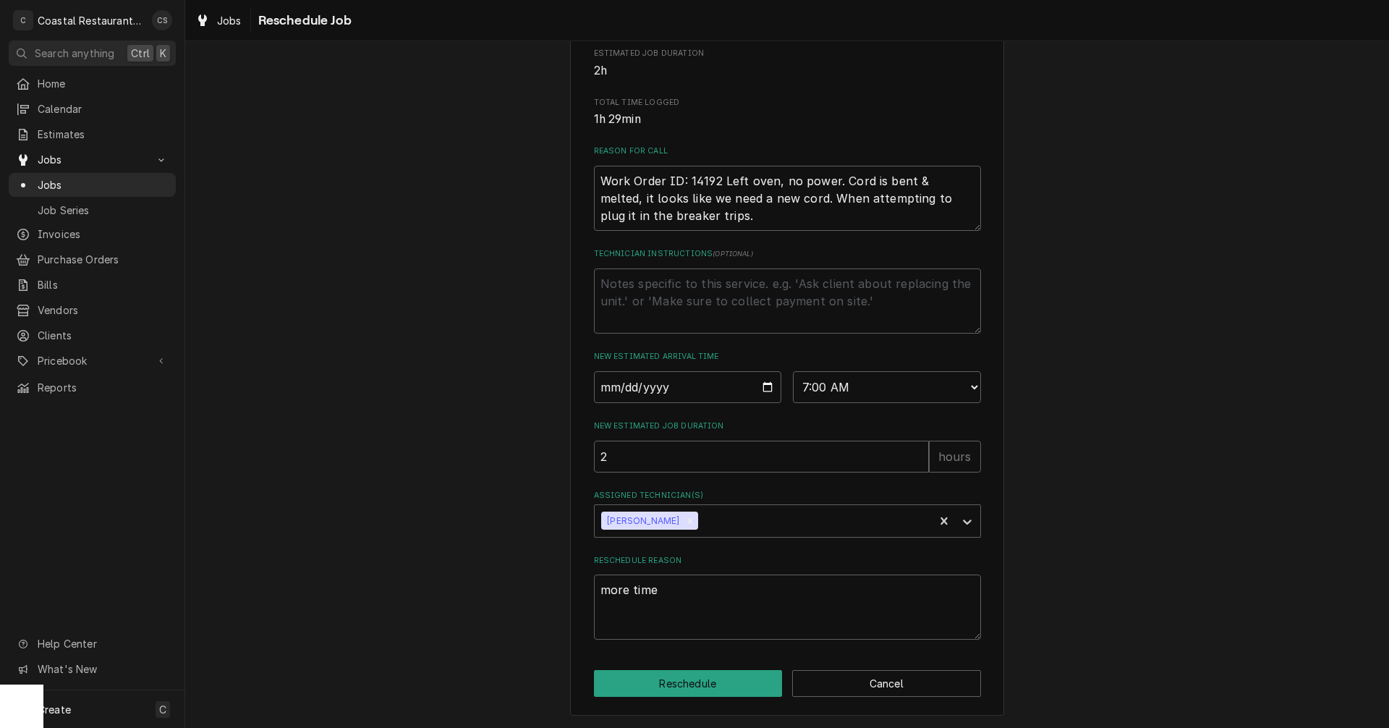
type textarea "x"
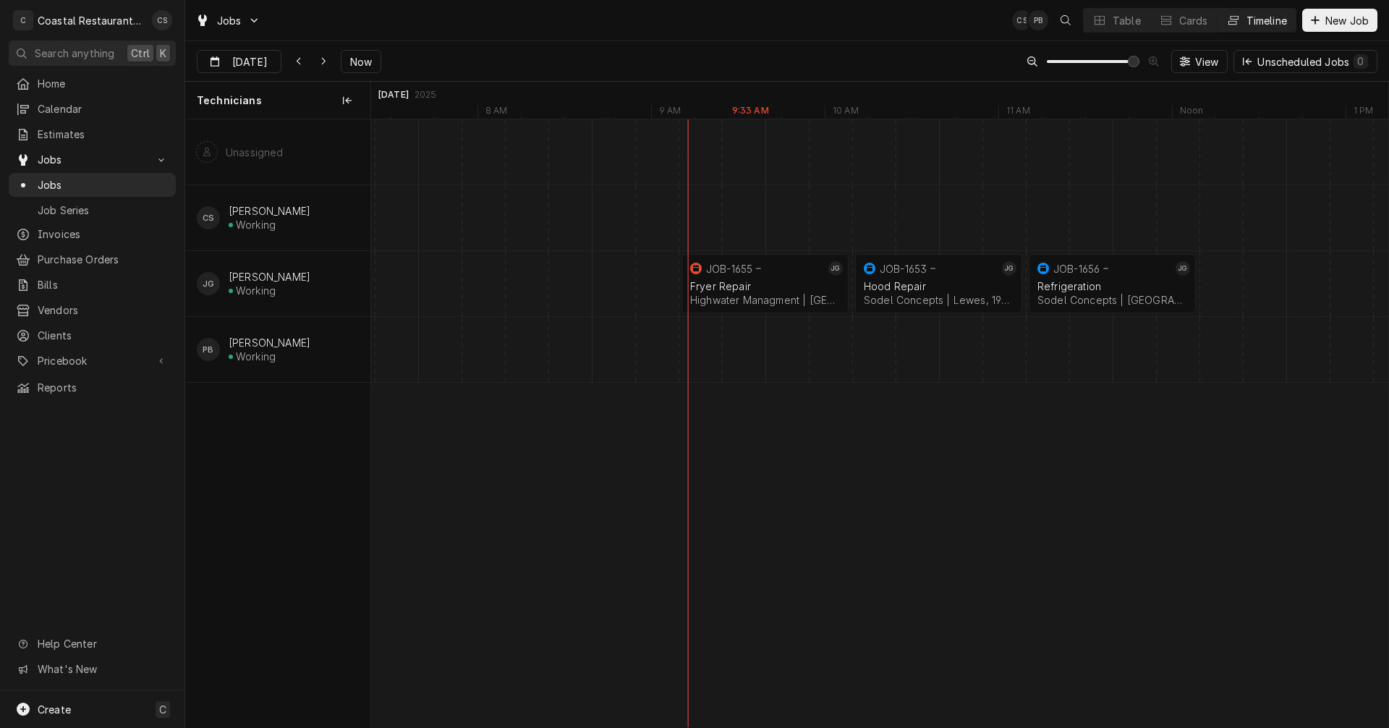
scroll to position [0, 20348]
